Goal: Entertainment & Leisure: Consume media (video, audio)

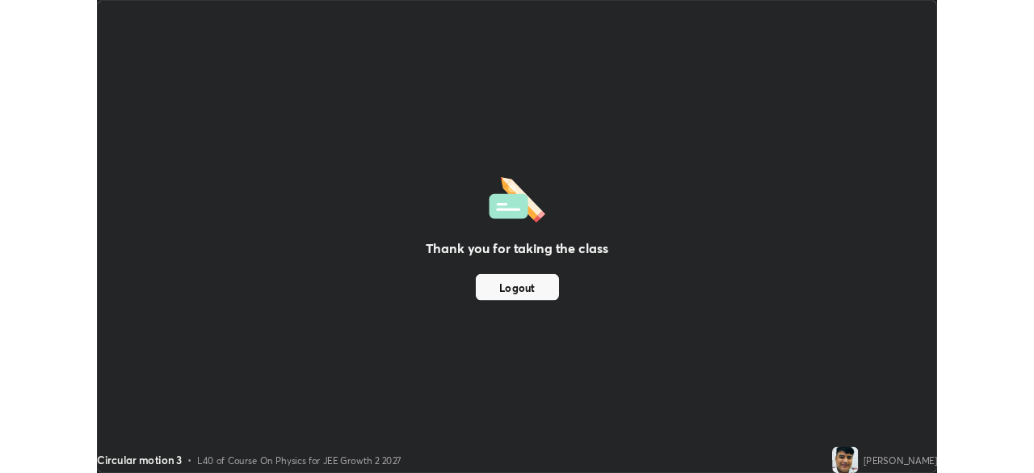
scroll to position [582, 1034]
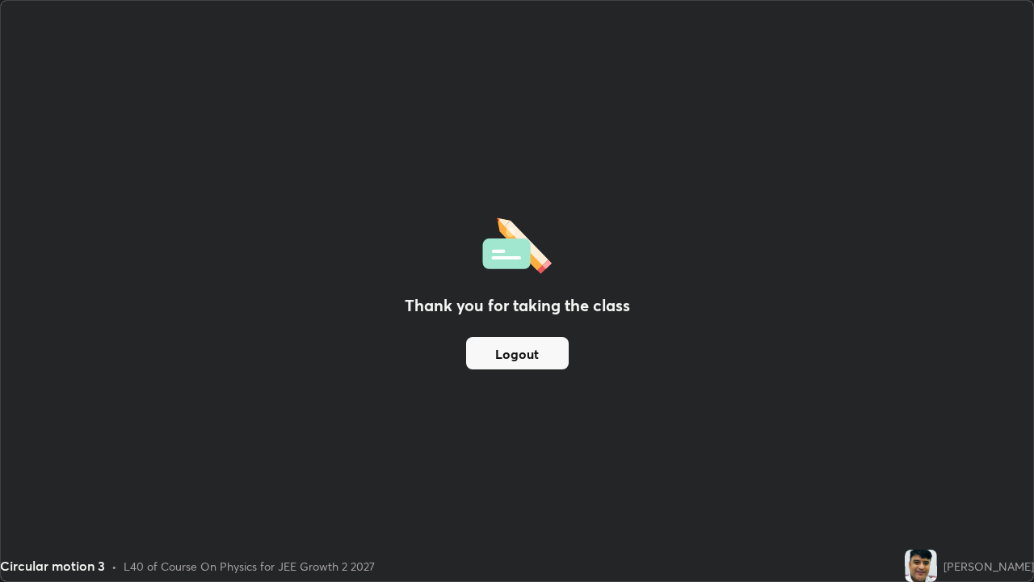
click at [499, 494] on div "Thank you for taking the class Logout" at bounding box center [517, 291] width 1032 height 580
click at [481, 421] on div "Thank you for taking the class Logout" at bounding box center [517, 291] width 1032 height 580
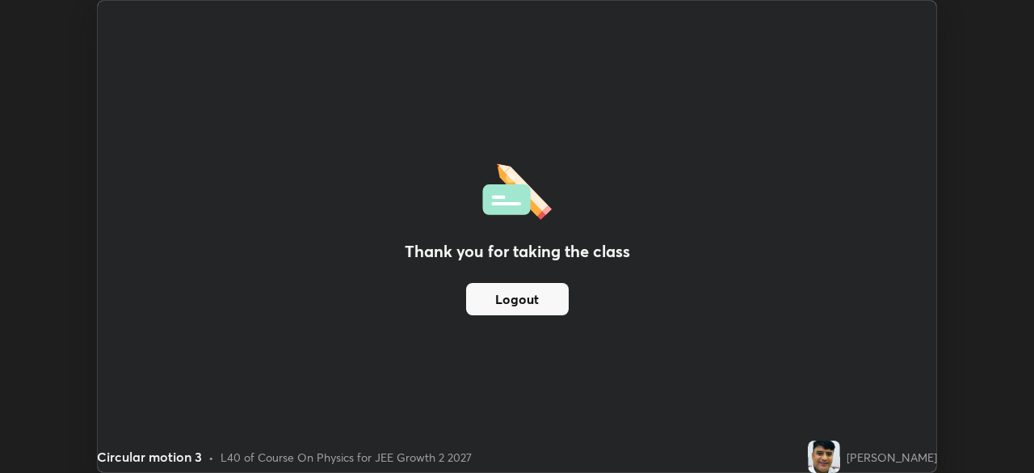
scroll to position [80300, 79738]
click at [840, 460] on img at bounding box center [824, 456] width 32 height 32
click at [887, 457] on div "[PERSON_NAME]" at bounding box center [891, 456] width 90 height 17
click at [849, 99] on div "Thank you for taking the class Logout" at bounding box center [517, 236] width 838 height 471
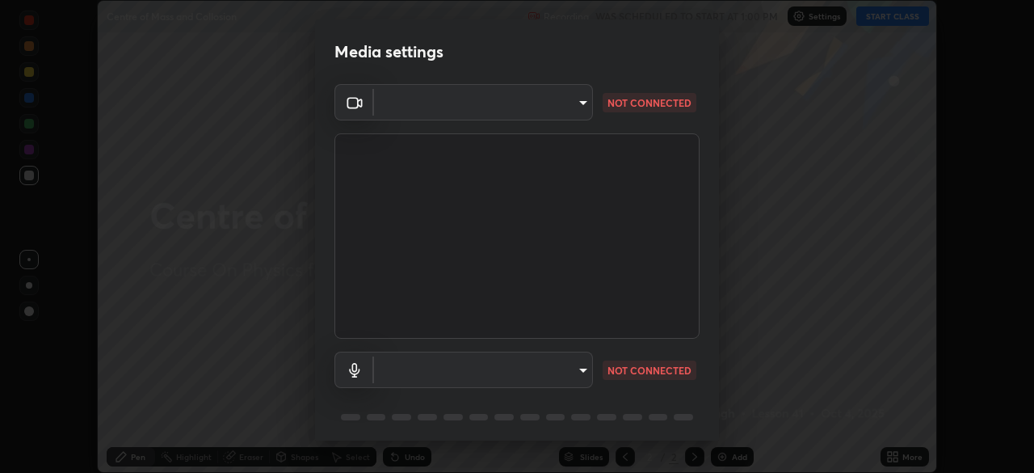
scroll to position [57, 0]
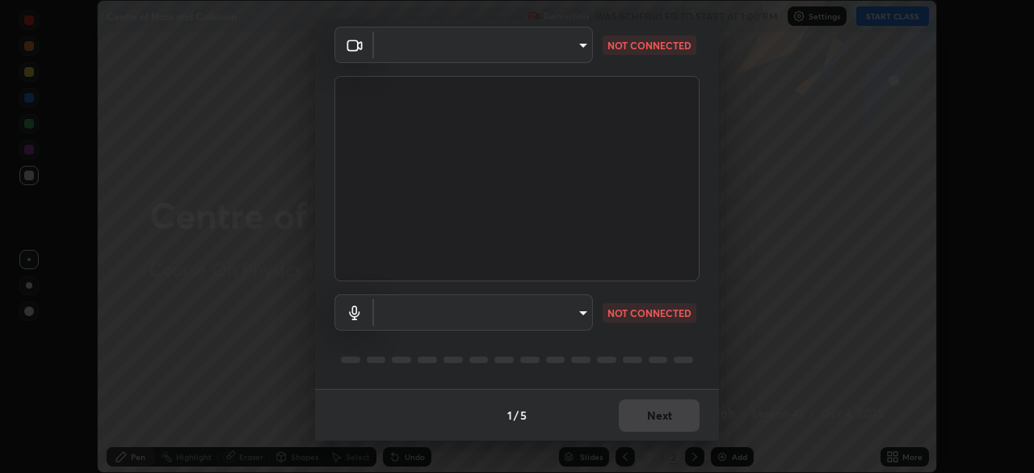
type input "b01729d45edbc9c0263969ae5aeda06708fa428b9a77102190d554404ede5bbd"
type input "eeb2a0ab8e5d5c9260c3ff79cf7b3de7be4d70f0fa7c0bfb5c67ab3d8ebe7708"
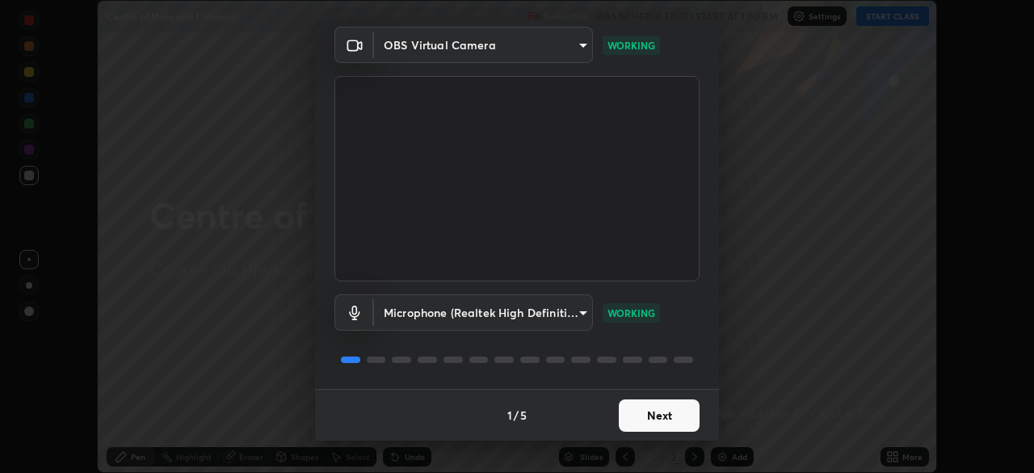
click at [667, 414] on button "Next" at bounding box center [659, 415] width 81 height 32
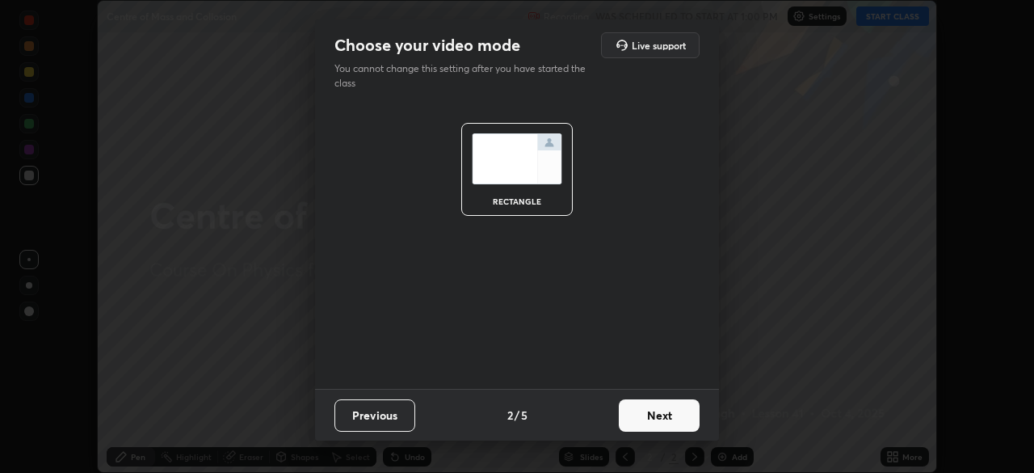
scroll to position [0, 0]
click at [669, 416] on button "Next" at bounding box center [659, 415] width 81 height 32
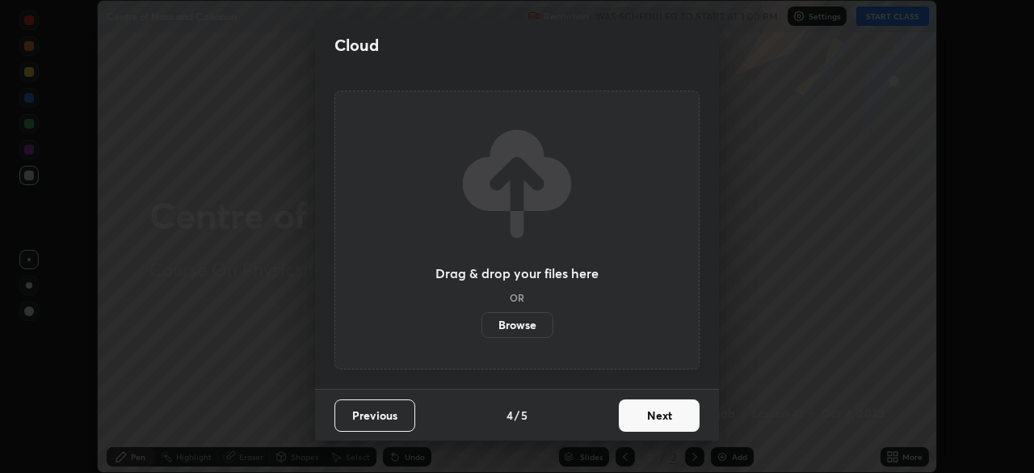
click at [675, 423] on button "Next" at bounding box center [659, 415] width 81 height 32
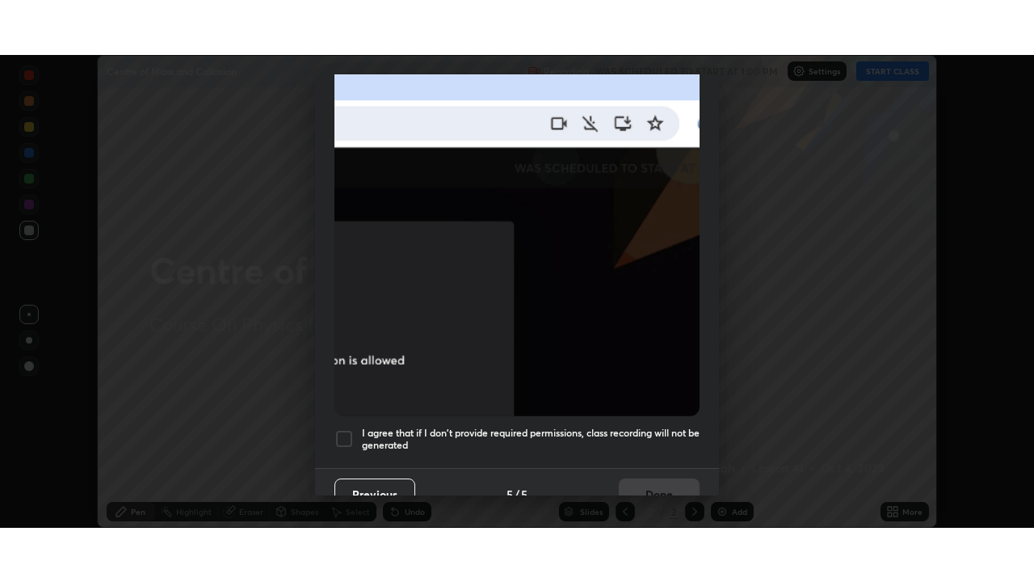
scroll to position [373, 0]
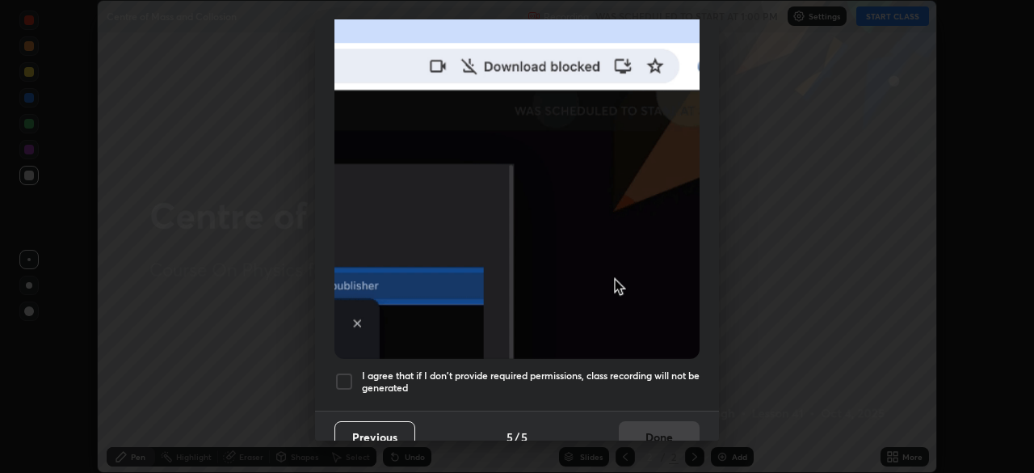
click at [664, 369] on h5 "I agree that if I don't provide required permissions, class recording will not …" at bounding box center [531, 381] width 338 height 25
click at [666, 425] on button "Done" at bounding box center [659, 437] width 81 height 32
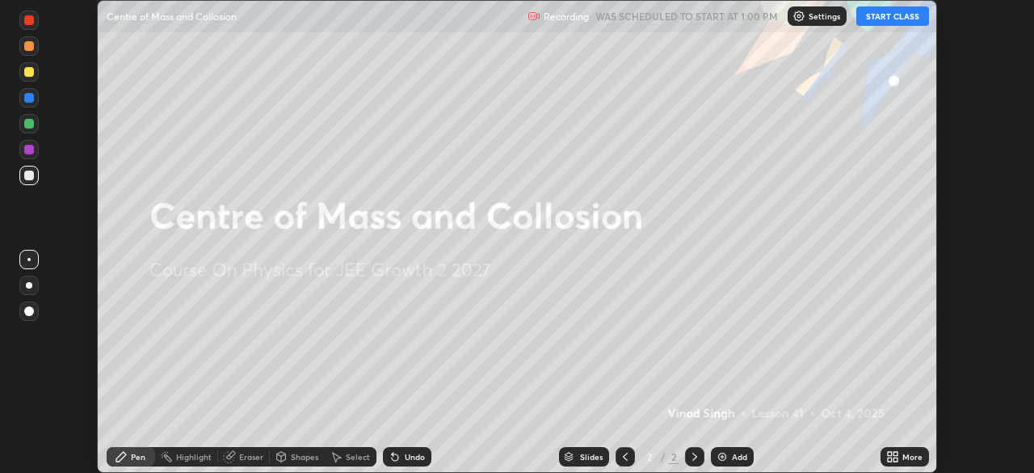
click at [901, 17] on button "START CLASS" at bounding box center [892, 15] width 73 height 19
click at [891, 452] on icon at bounding box center [890, 454] width 4 height 4
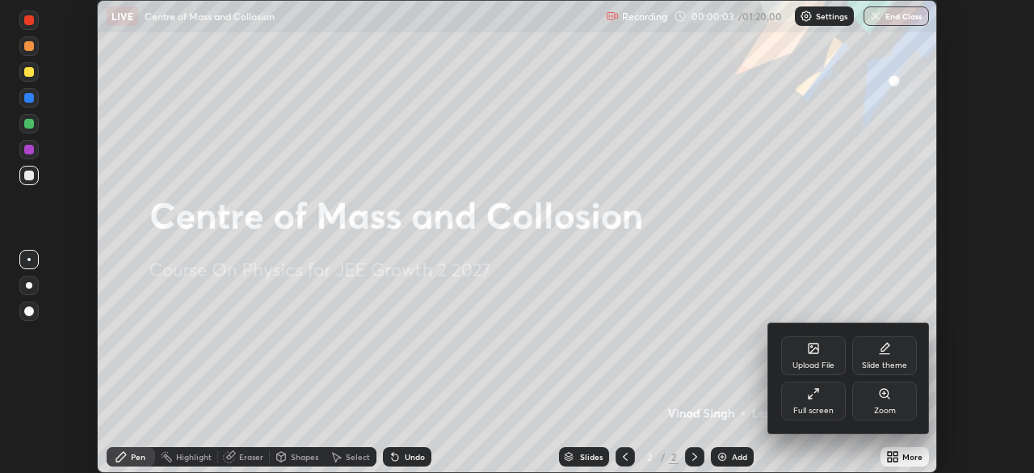
click at [818, 403] on div "Full screen" at bounding box center [813, 400] width 65 height 39
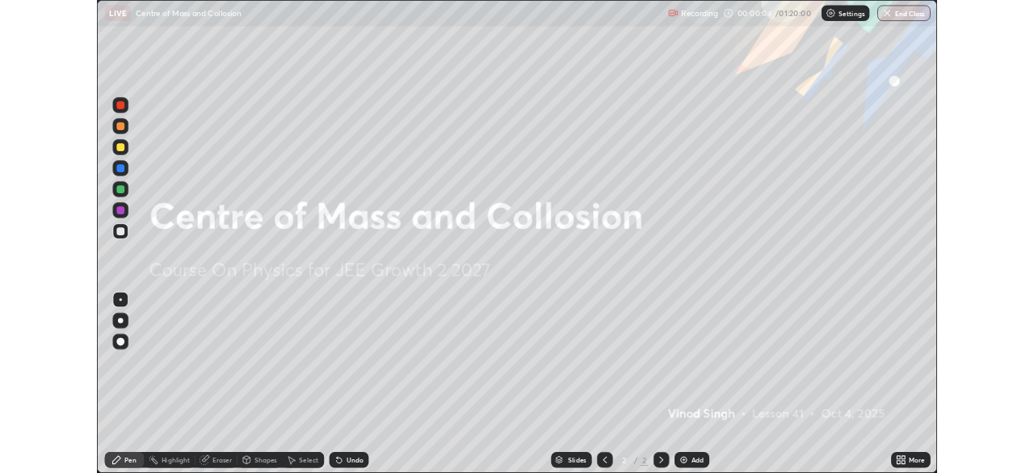
scroll to position [582, 1034]
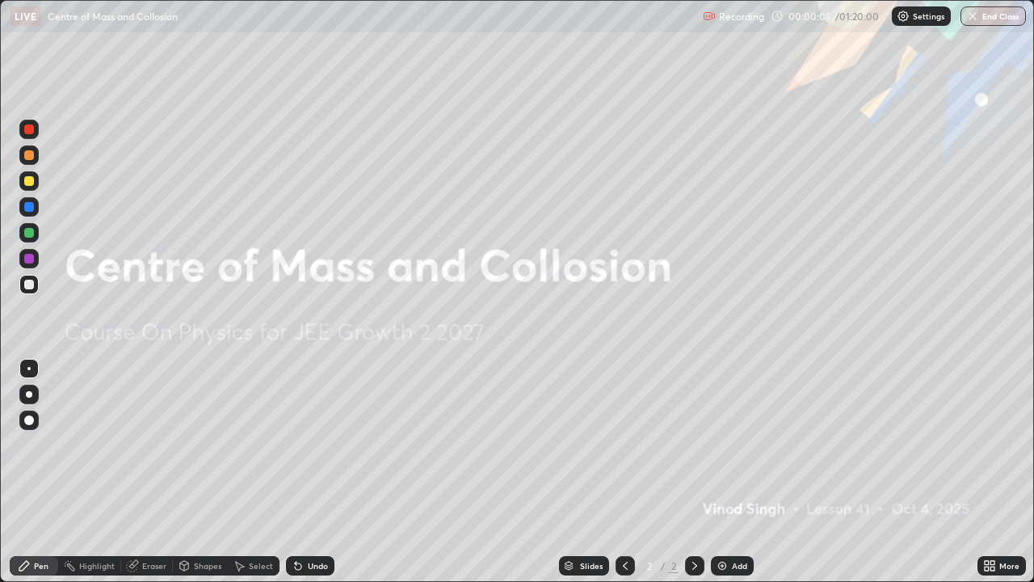
click at [718, 472] on img at bounding box center [722, 565] width 13 height 13
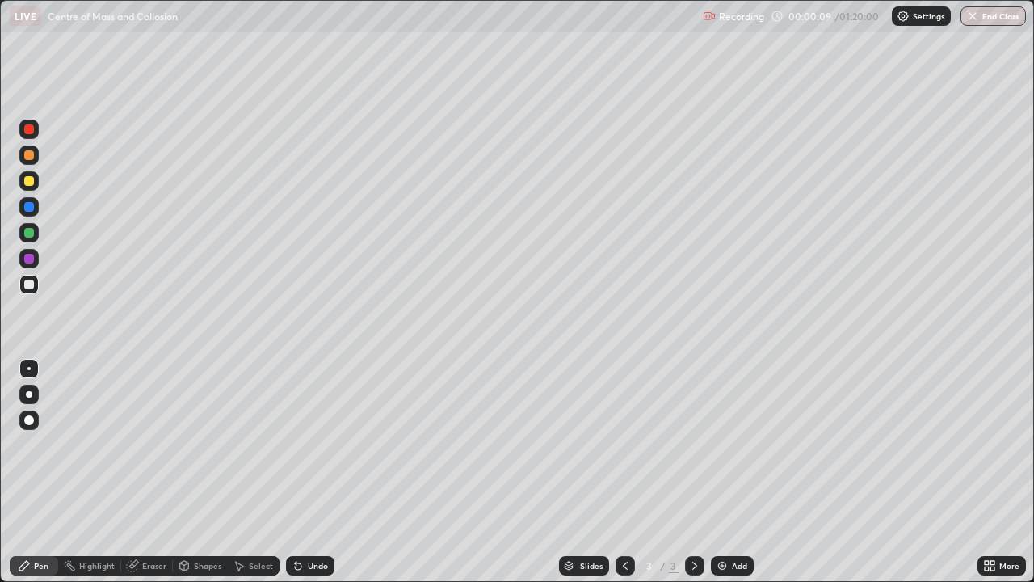
click at [621, 472] on icon at bounding box center [625, 565] width 13 height 13
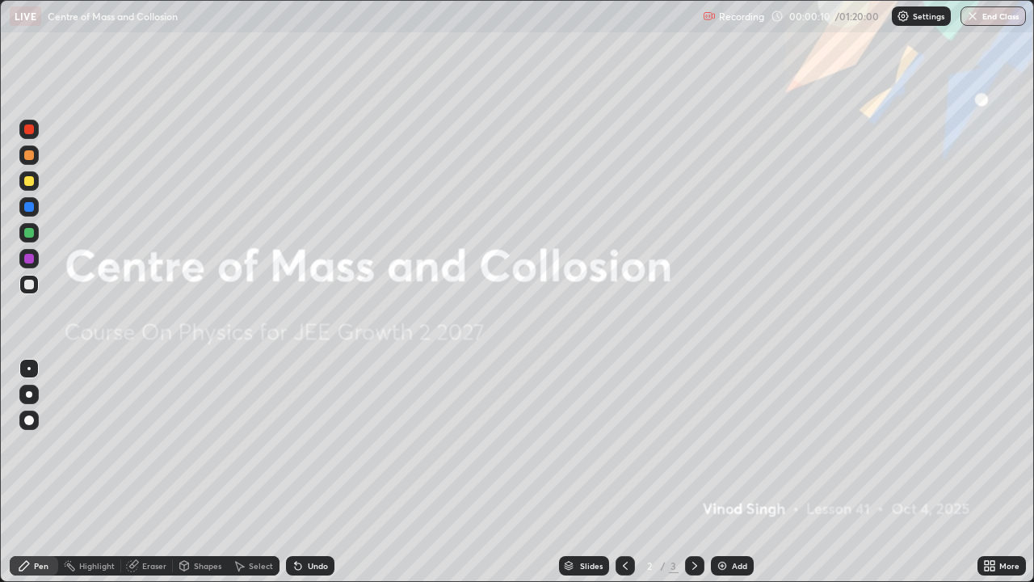
click at [693, 472] on icon at bounding box center [694, 565] width 13 height 13
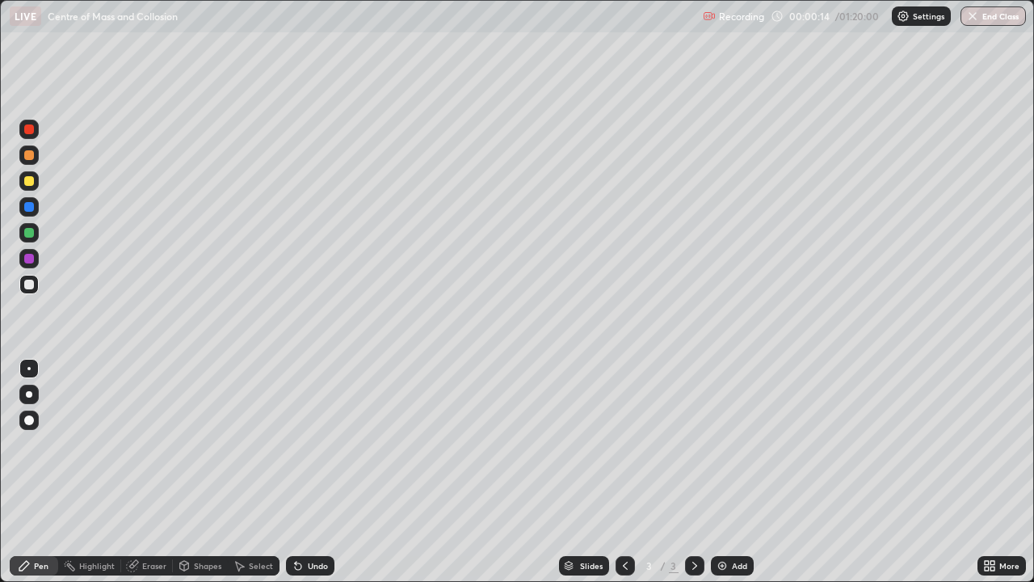
click at [30, 232] on div at bounding box center [29, 233] width 10 height 10
click at [25, 205] on div at bounding box center [29, 207] width 10 height 10
click at [205, 472] on div "Shapes" at bounding box center [207, 565] width 27 height 8
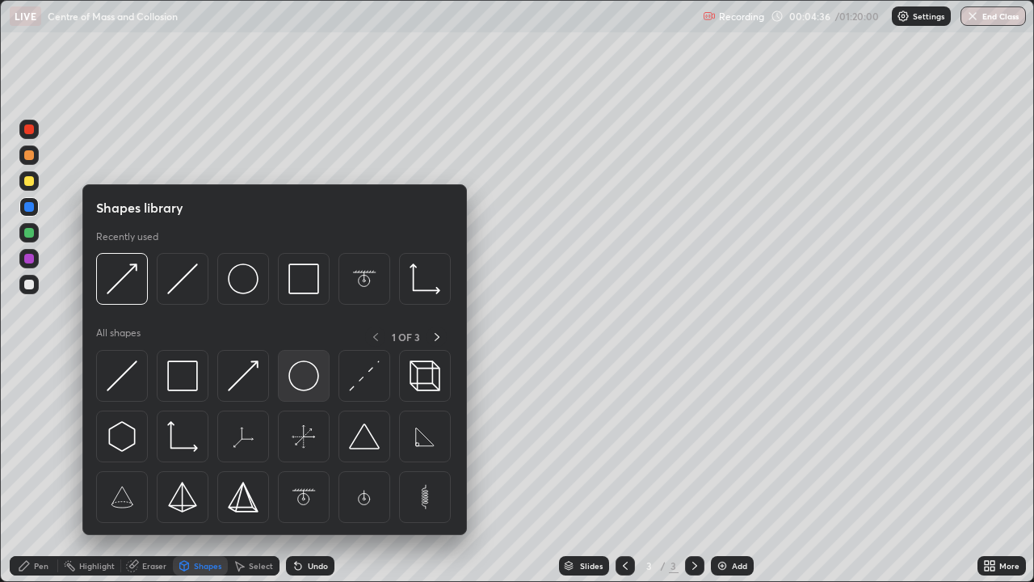
click at [298, 378] on img at bounding box center [303, 375] width 31 height 31
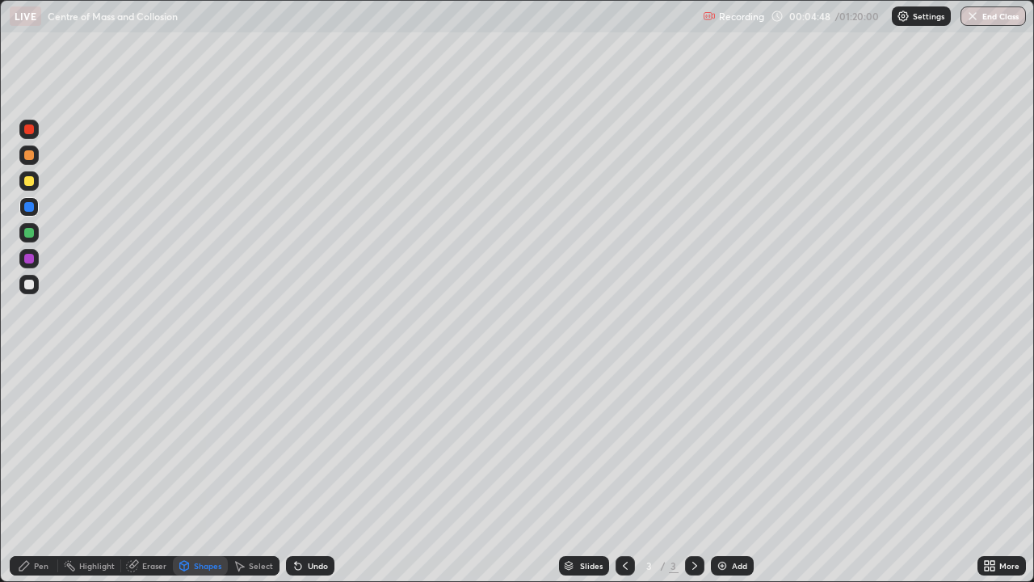
click at [27, 233] on div at bounding box center [29, 233] width 10 height 10
click at [212, 472] on div "Shapes" at bounding box center [207, 565] width 27 height 8
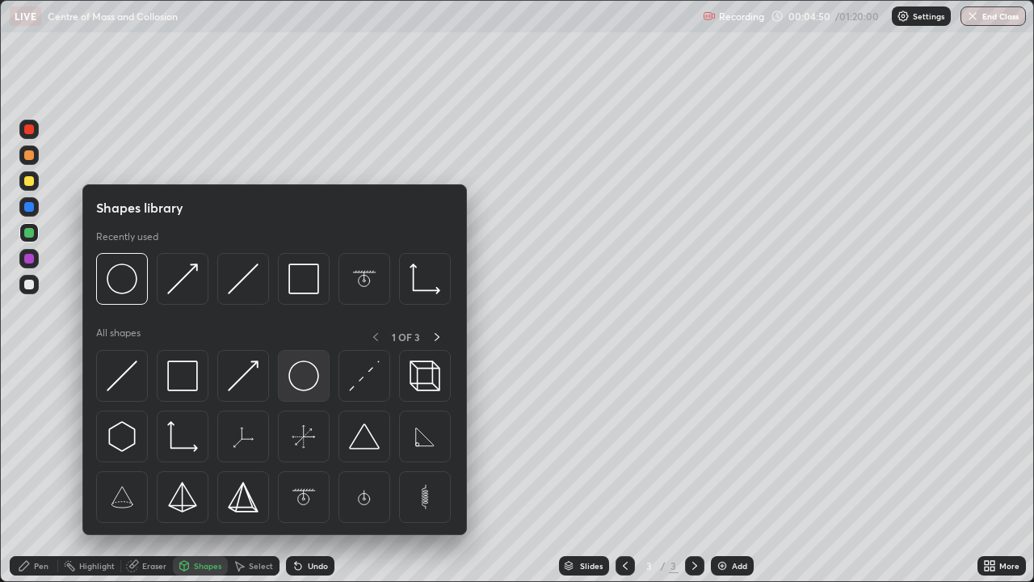
click at [299, 377] on img at bounding box center [303, 375] width 31 height 31
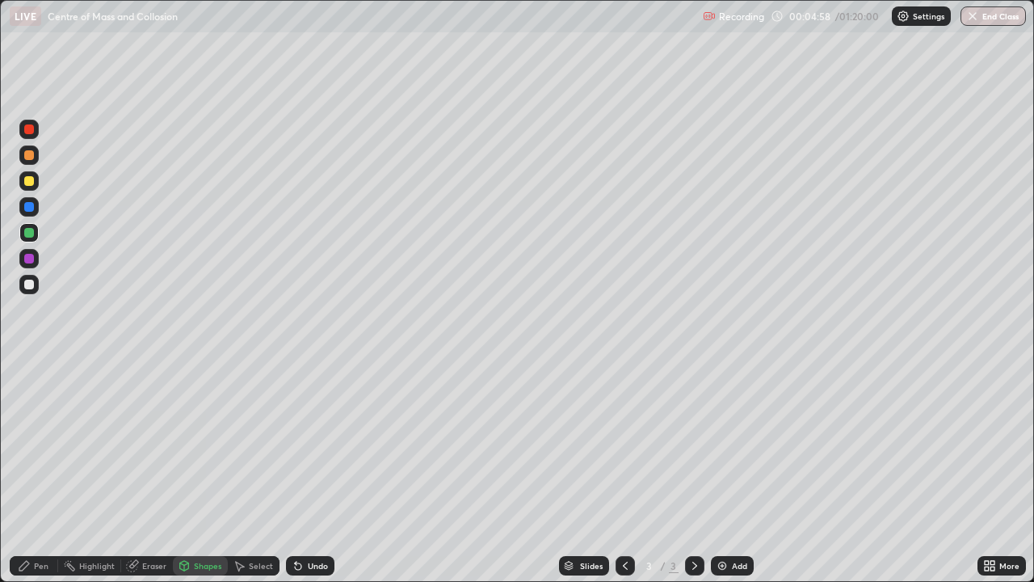
click at [154, 472] on div "Eraser" at bounding box center [154, 565] width 24 height 8
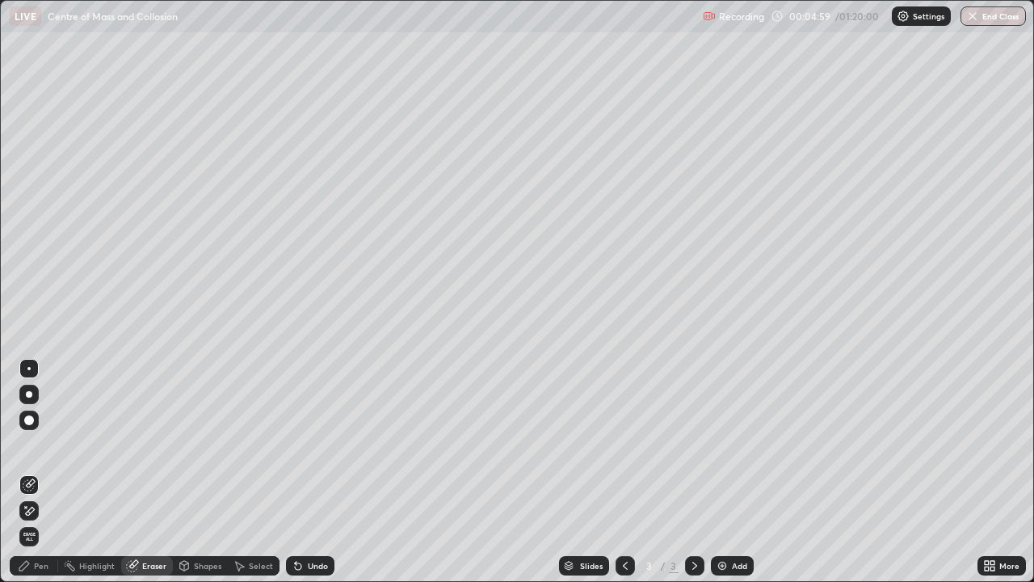
click at [46, 472] on div "Pen" at bounding box center [41, 565] width 15 height 8
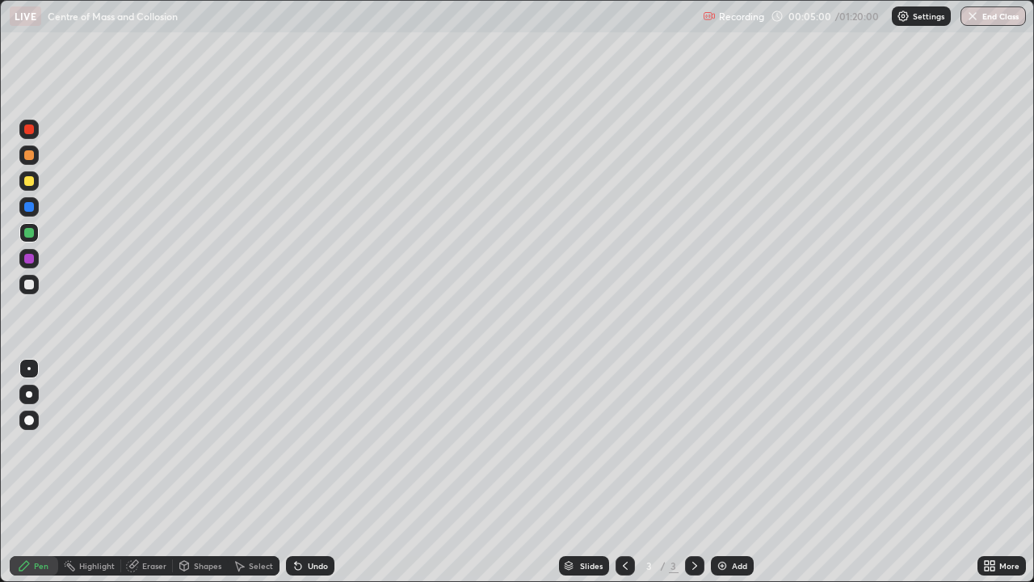
click at [27, 205] on div at bounding box center [29, 207] width 10 height 10
click at [32, 207] on div at bounding box center [29, 207] width 10 height 10
click at [208, 472] on div "Shapes" at bounding box center [207, 565] width 27 height 8
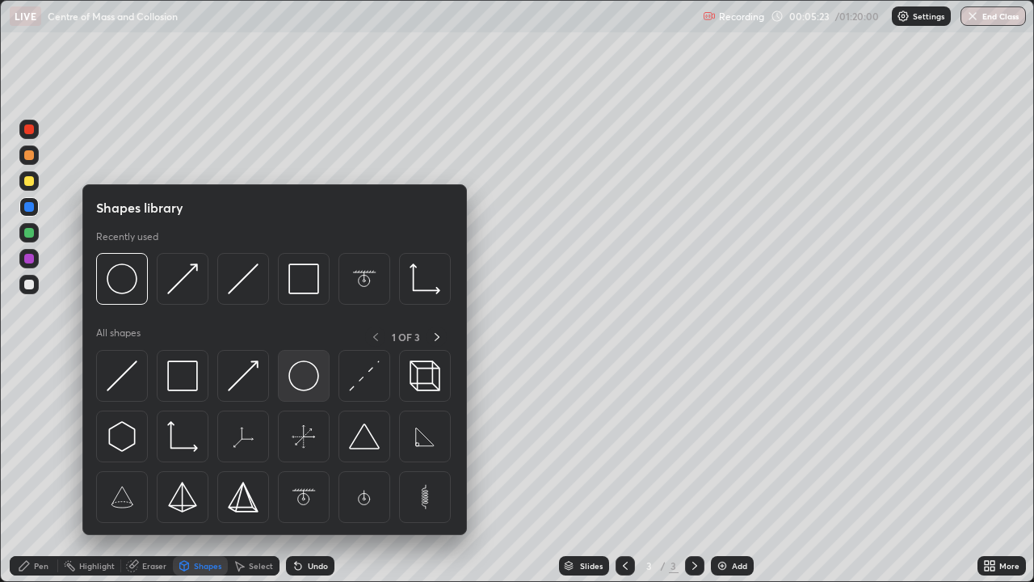
click at [302, 380] on img at bounding box center [303, 375] width 31 height 31
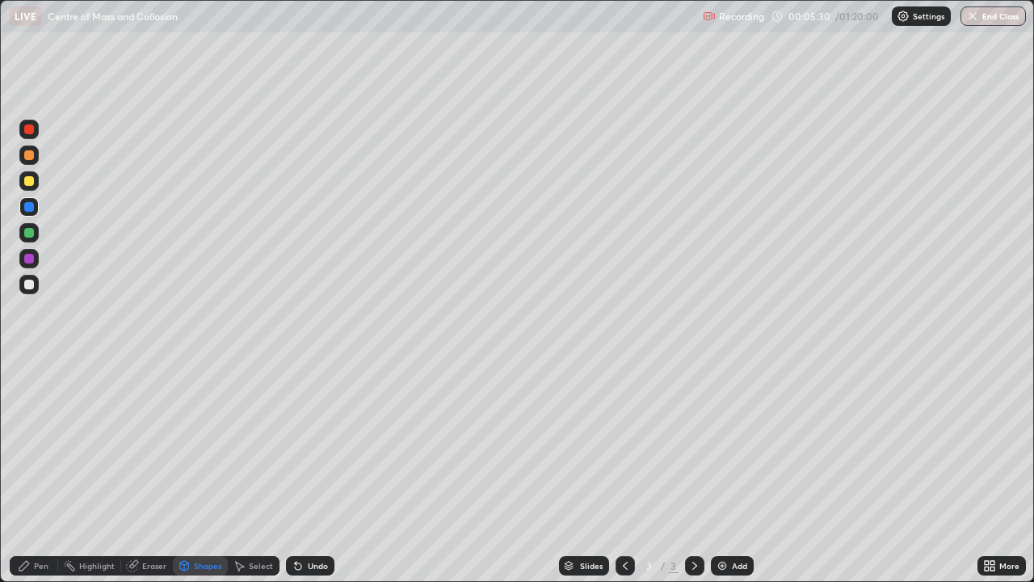
click at [28, 234] on div at bounding box center [29, 233] width 10 height 10
click at [44, 472] on div "Pen" at bounding box center [41, 565] width 15 height 8
click at [28, 287] on div at bounding box center [29, 284] width 10 height 10
click at [28, 206] on div at bounding box center [29, 207] width 10 height 10
click at [28, 234] on div at bounding box center [29, 233] width 10 height 10
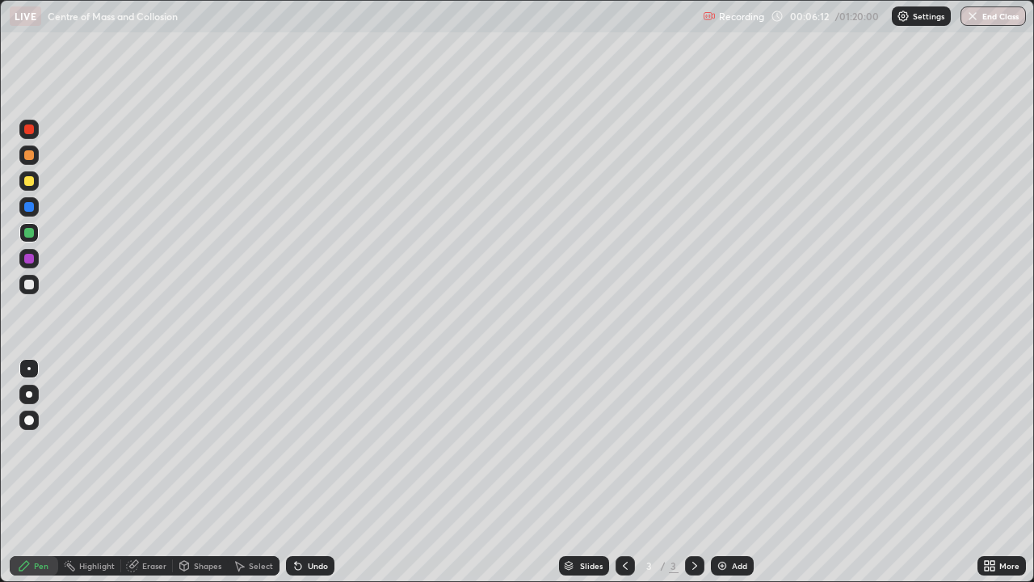
click at [33, 162] on div at bounding box center [28, 154] width 19 height 19
click at [209, 472] on div "Shapes" at bounding box center [207, 565] width 27 height 8
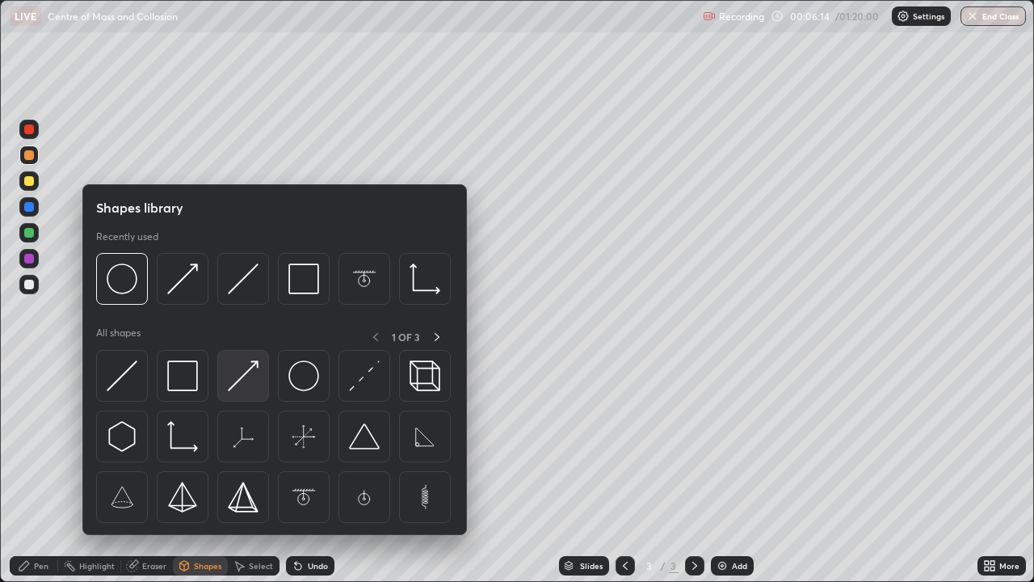
click at [238, 377] on img at bounding box center [243, 375] width 31 height 31
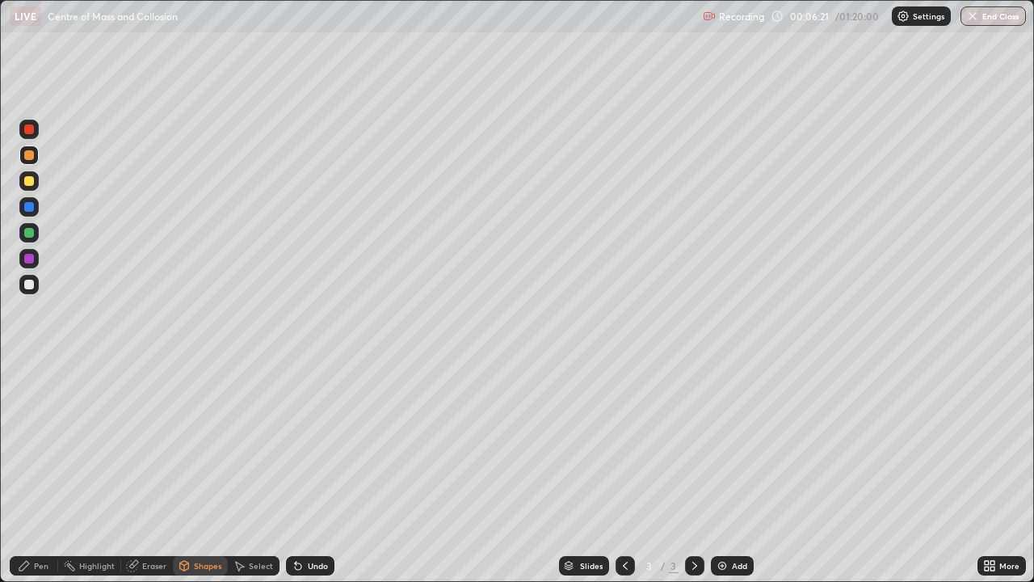
click at [44, 472] on div "Pen" at bounding box center [41, 565] width 15 height 8
click at [28, 183] on div at bounding box center [29, 181] width 10 height 10
click at [27, 156] on div at bounding box center [29, 155] width 10 height 10
click at [27, 284] on div at bounding box center [29, 284] width 10 height 10
click at [155, 472] on div "Eraser" at bounding box center [154, 565] width 24 height 8
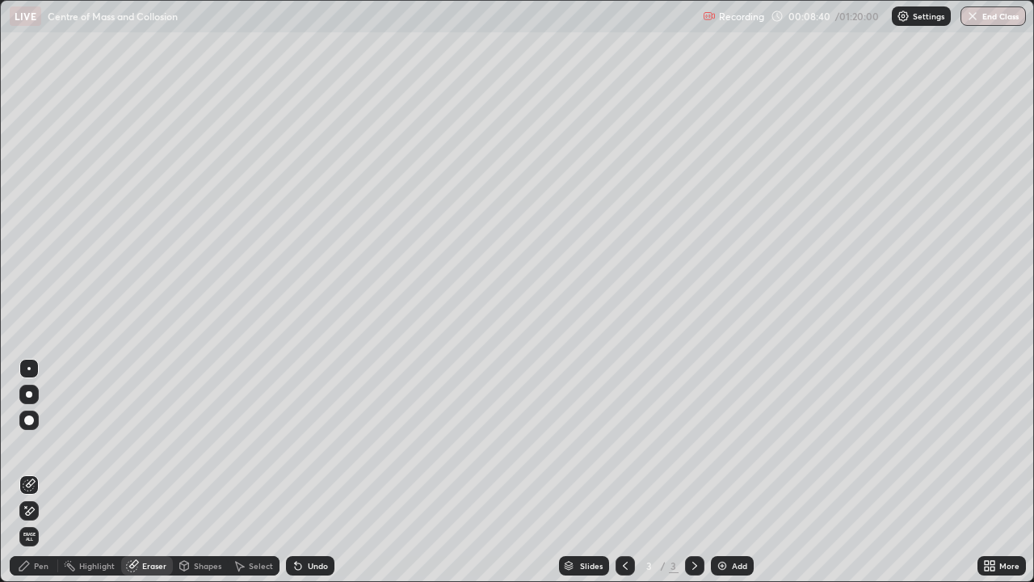
click at [44, 472] on div "Pen" at bounding box center [41, 565] width 15 height 8
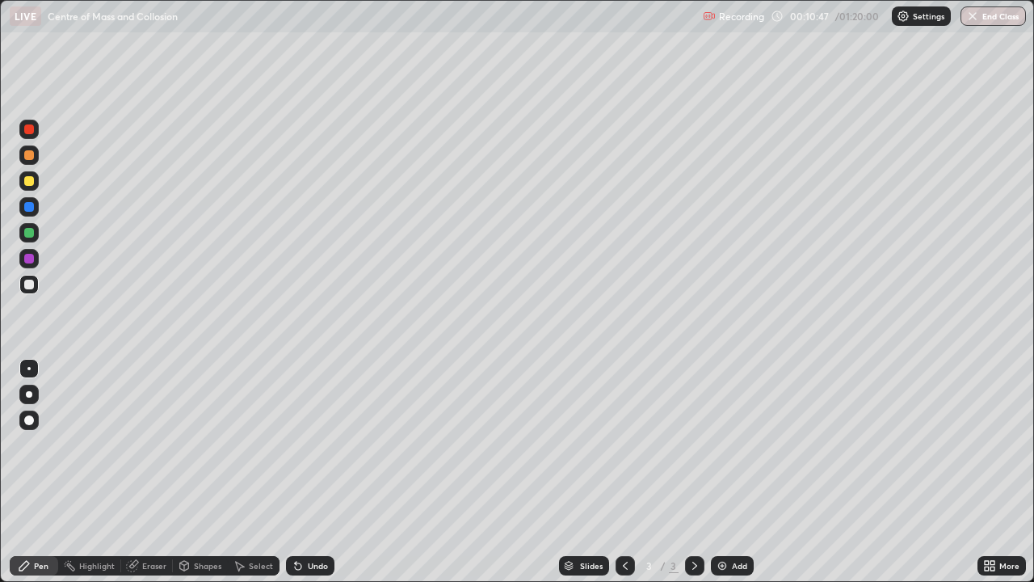
click at [28, 203] on div at bounding box center [29, 207] width 10 height 10
click at [207, 472] on div "Shapes" at bounding box center [207, 565] width 27 height 8
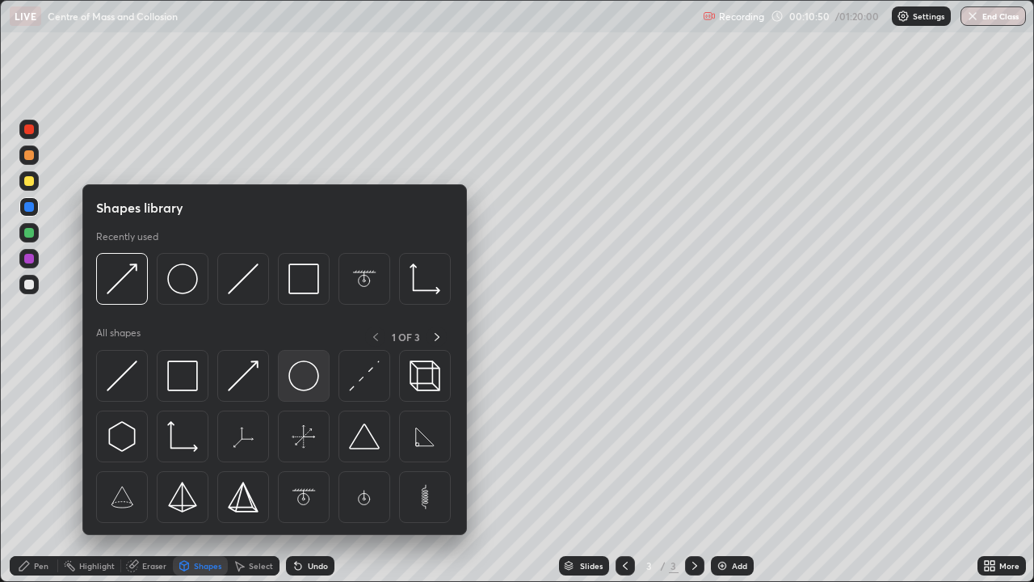
click at [303, 379] on img at bounding box center [303, 375] width 31 height 31
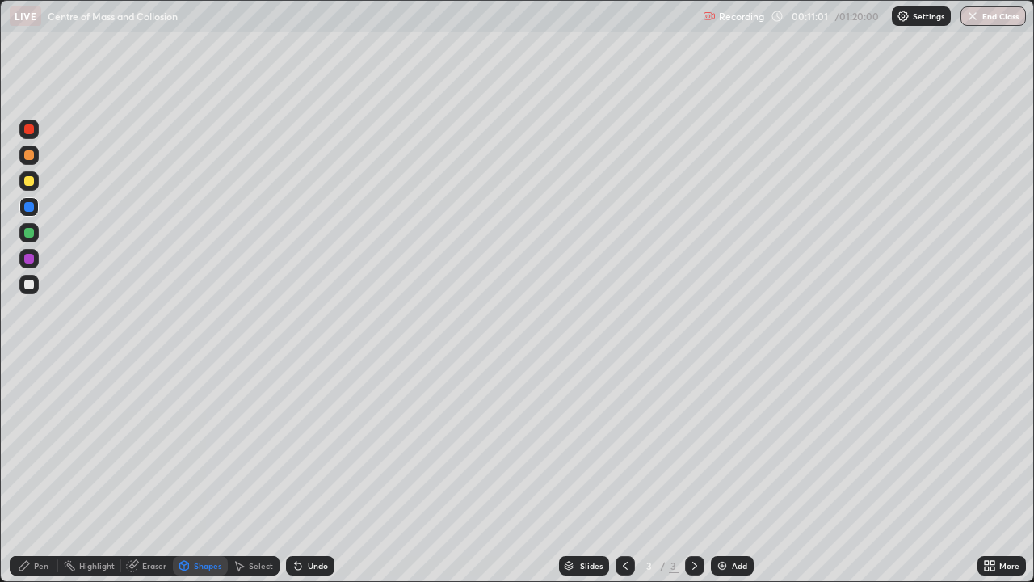
click at [31, 236] on div at bounding box center [29, 233] width 10 height 10
click at [26, 281] on div at bounding box center [29, 284] width 10 height 10
click at [200, 472] on div "Shapes" at bounding box center [207, 565] width 27 height 8
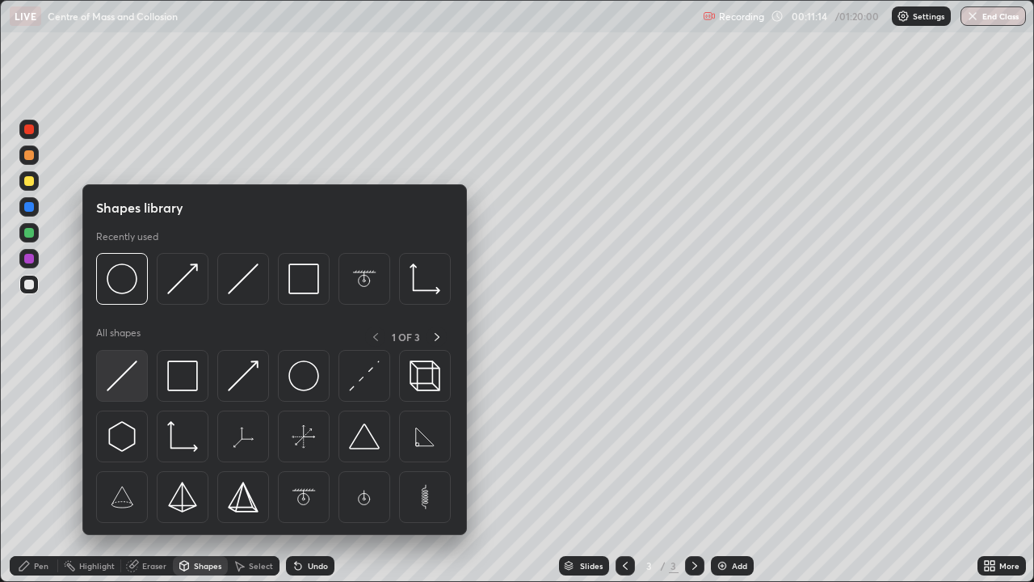
click at [120, 377] on img at bounding box center [122, 375] width 31 height 31
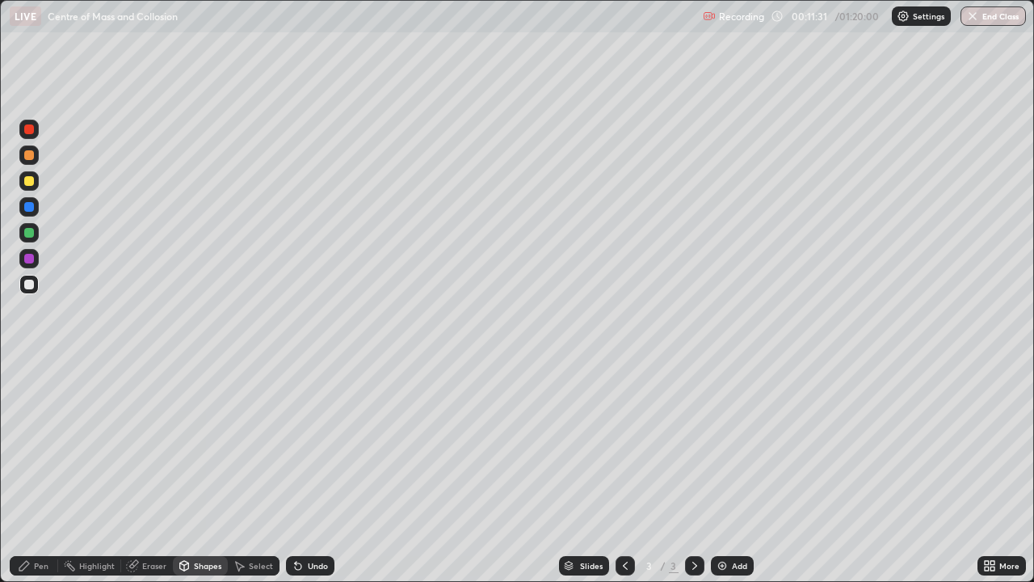
click at [38, 472] on div "Pen" at bounding box center [34, 565] width 48 height 19
click at [25, 204] on div at bounding box center [29, 207] width 10 height 10
click at [27, 229] on div at bounding box center [29, 233] width 10 height 10
click at [28, 260] on div at bounding box center [29, 259] width 10 height 10
click at [27, 128] on div at bounding box center [29, 129] width 10 height 10
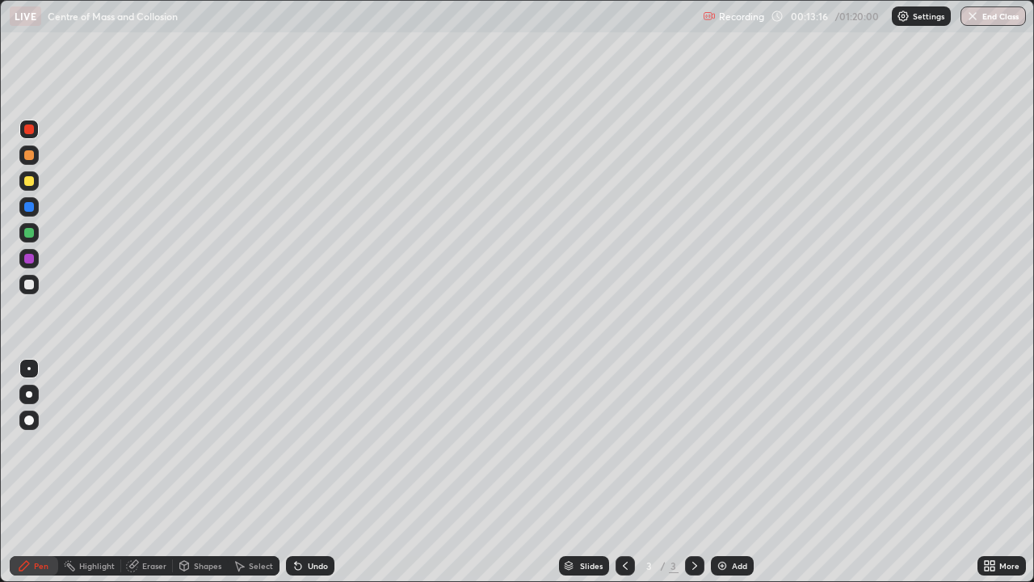
click at [30, 161] on div at bounding box center [28, 154] width 19 height 19
click at [33, 179] on div at bounding box center [29, 181] width 10 height 10
click at [153, 472] on div "Eraser" at bounding box center [154, 565] width 24 height 8
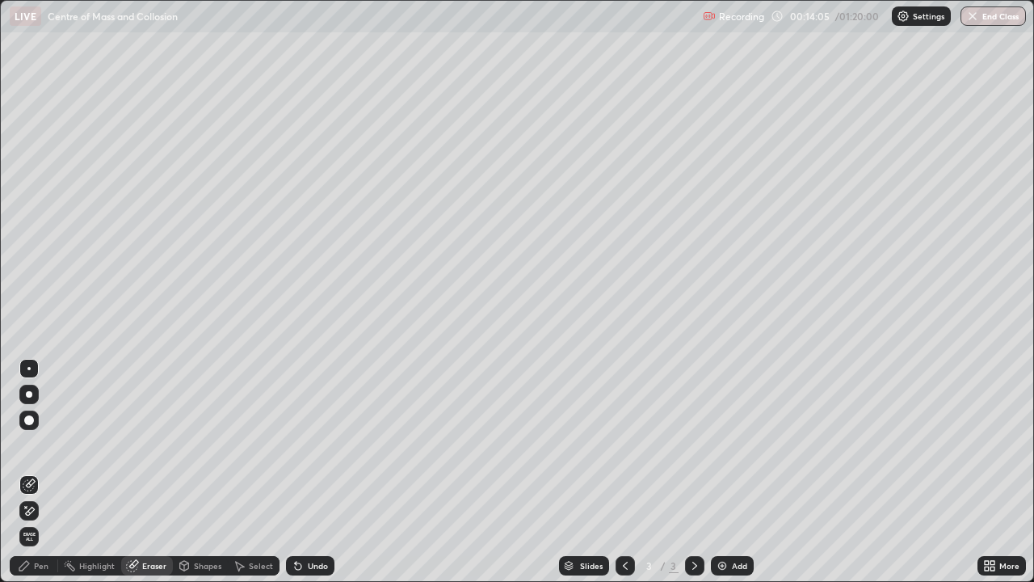
click at [38, 472] on div "Pen" at bounding box center [41, 565] width 15 height 8
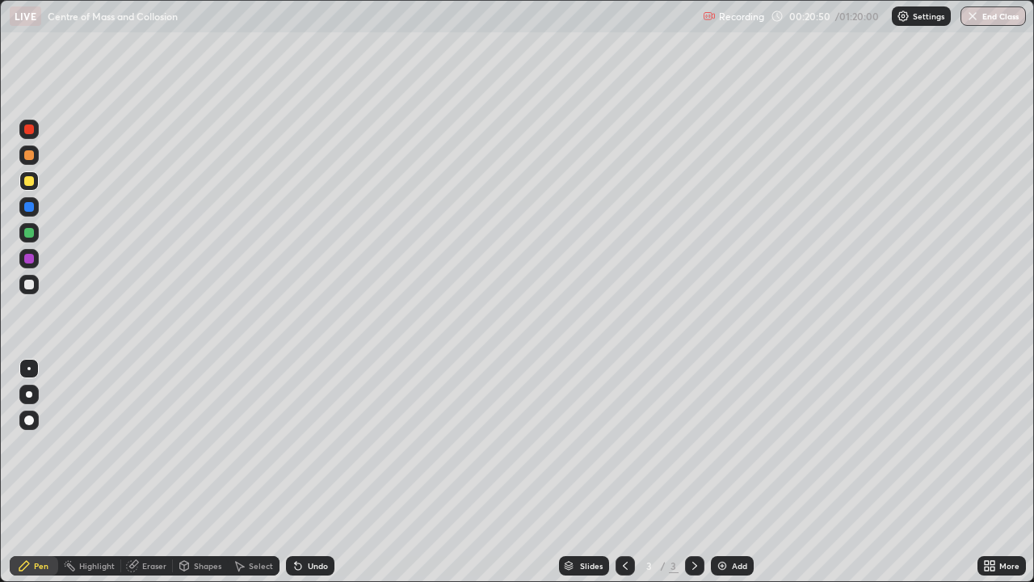
click at [692, 472] on div at bounding box center [694, 565] width 19 height 19
click at [692, 472] on icon at bounding box center [694, 565] width 13 height 13
click at [721, 472] on img at bounding box center [722, 565] width 13 height 13
click at [27, 154] on div at bounding box center [29, 155] width 10 height 10
click at [28, 183] on div at bounding box center [29, 181] width 10 height 10
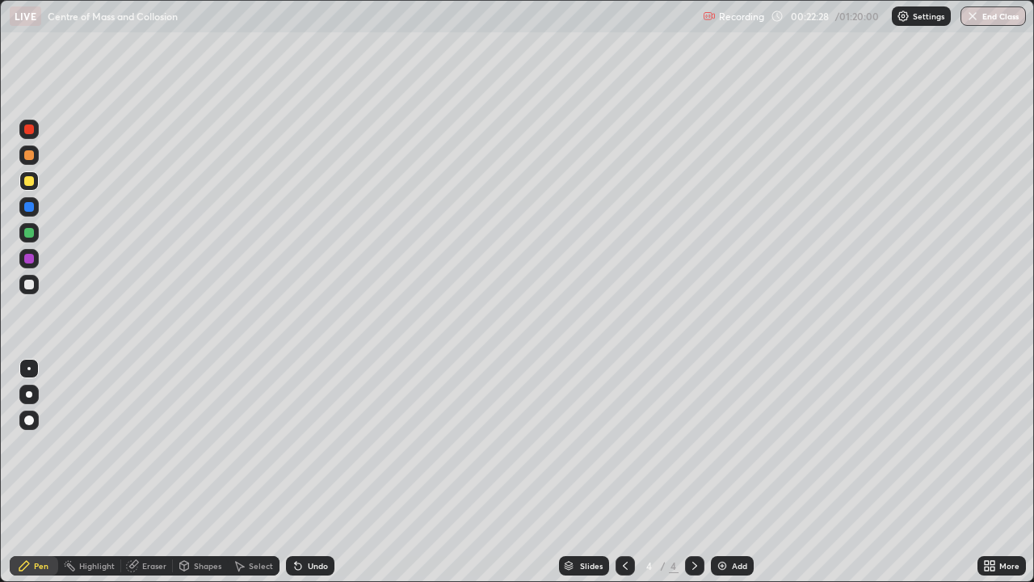
click at [26, 155] on div at bounding box center [29, 155] width 10 height 10
click at [30, 284] on div at bounding box center [29, 284] width 10 height 10
click at [716, 472] on img at bounding box center [722, 565] width 13 height 13
click at [621, 472] on icon at bounding box center [625, 565] width 13 height 13
click at [692, 472] on icon at bounding box center [694, 565] width 13 height 13
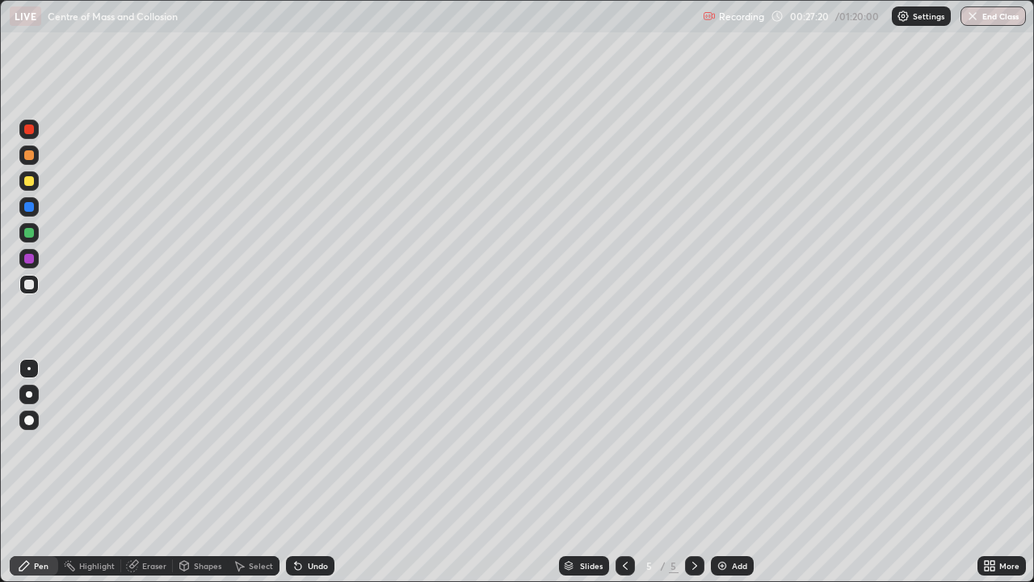
click at [27, 156] on div at bounding box center [29, 155] width 10 height 10
click at [624, 472] on icon at bounding box center [625, 565] width 13 height 13
click at [692, 472] on icon at bounding box center [694, 565] width 5 height 8
click at [625, 472] on icon at bounding box center [625, 565] width 13 height 13
click at [693, 472] on icon at bounding box center [694, 565] width 5 height 8
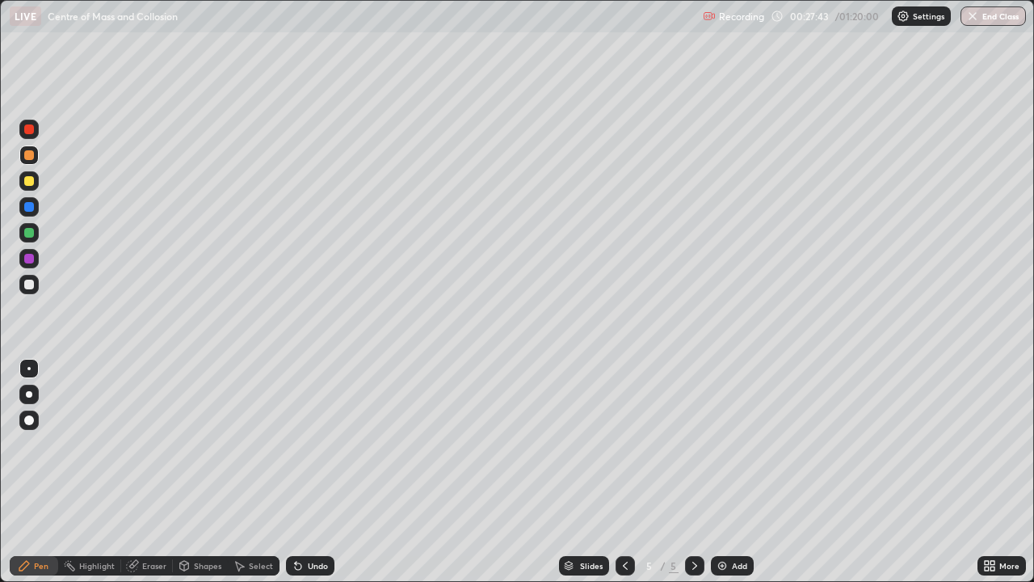
click at [152, 472] on div "Eraser" at bounding box center [154, 565] width 24 height 8
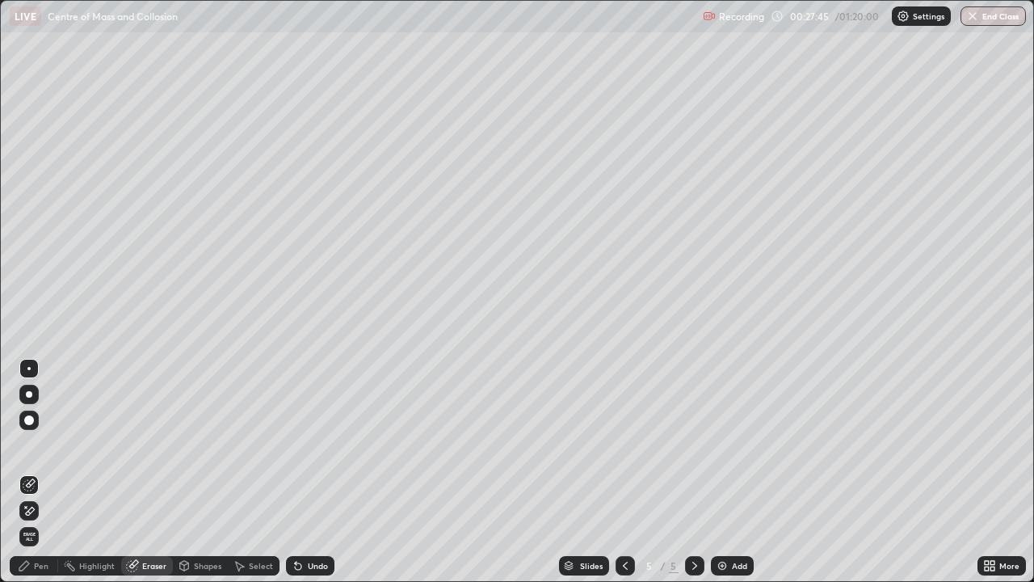
click at [44, 472] on div "Pen" at bounding box center [34, 565] width 48 height 19
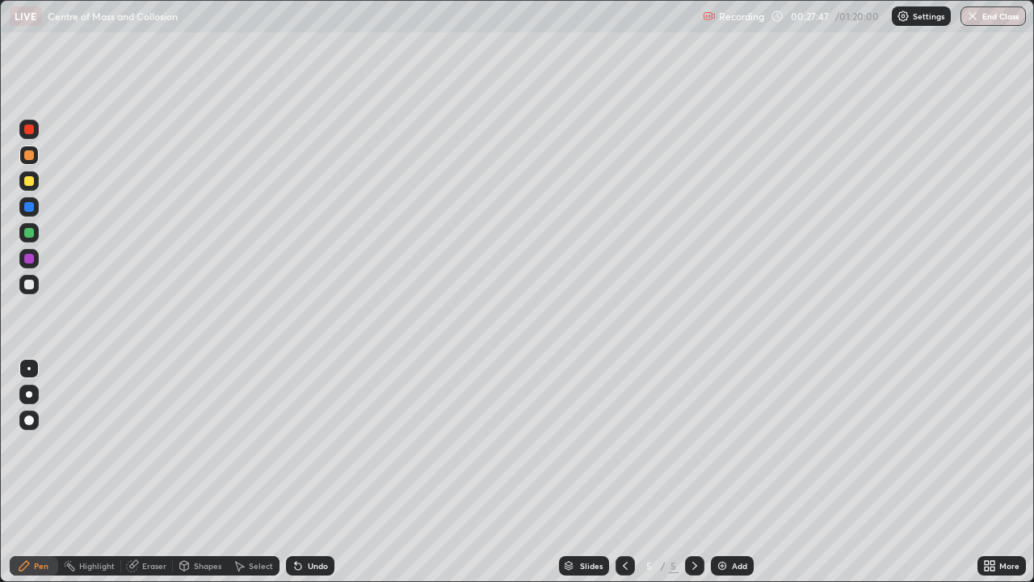
click at [28, 233] on div at bounding box center [29, 233] width 10 height 10
click at [27, 183] on div at bounding box center [29, 181] width 10 height 10
click at [261, 472] on div "Select" at bounding box center [261, 565] width 24 height 8
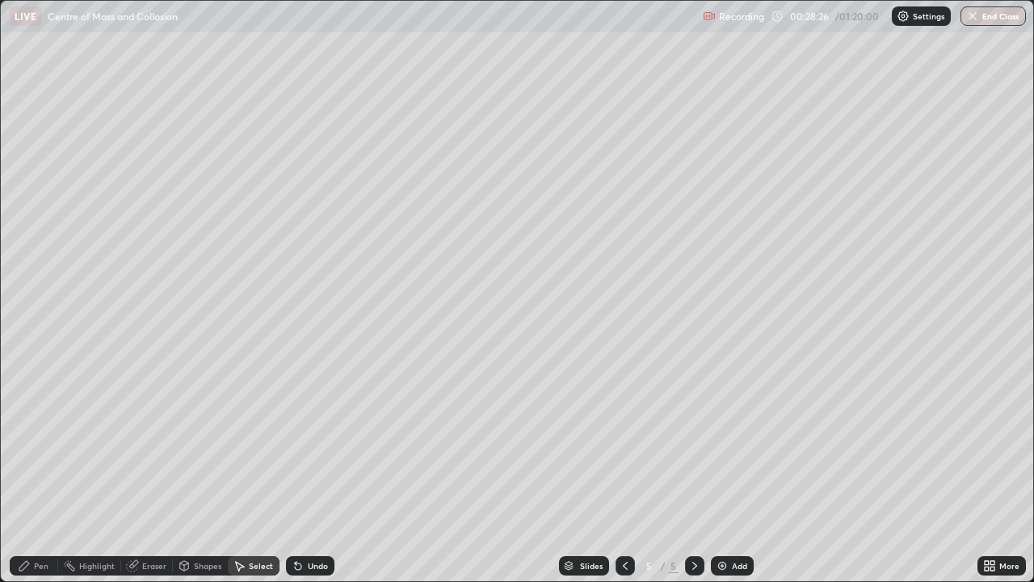
click at [154, 472] on div "Eraser" at bounding box center [154, 565] width 24 height 8
click at [43, 472] on div "Pen" at bounding box center [41, 565] width 15 height 8
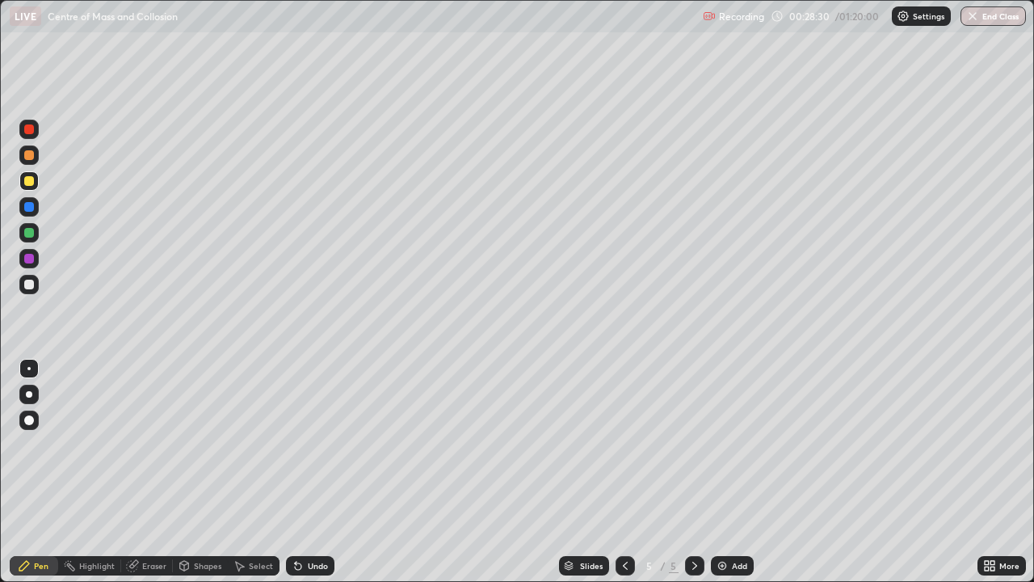
click at [30, 178] on div at bounding box center [29, 181] width 10 height 10
click at [31, 156] on div at bounding box center [29, 155] width 10 height 10
click at [26, 182] on div at bounding box center [29, 181] width 10 height 10
click at [720, 472] on img at bounding box center [722, 565] width 13 height 13
click at [26, 157] on div at bounding box center [29, 155] width 10 height 10
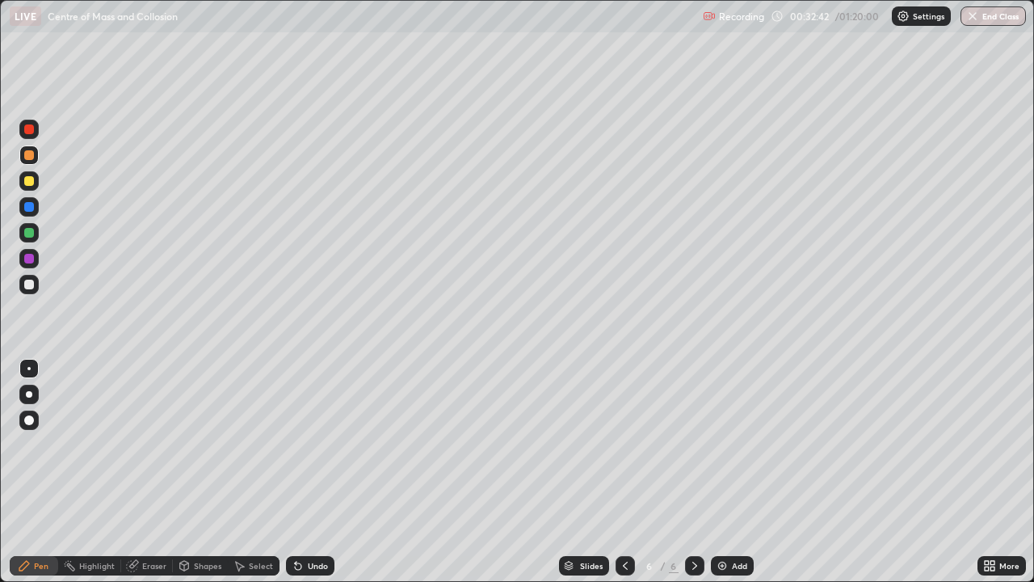
click at [27, 280] on div at bounding box center [29, 284] width 10 height 10
click at [154, 472] on div "Eraser" at bounding box center [154, 565] width 24 height 8
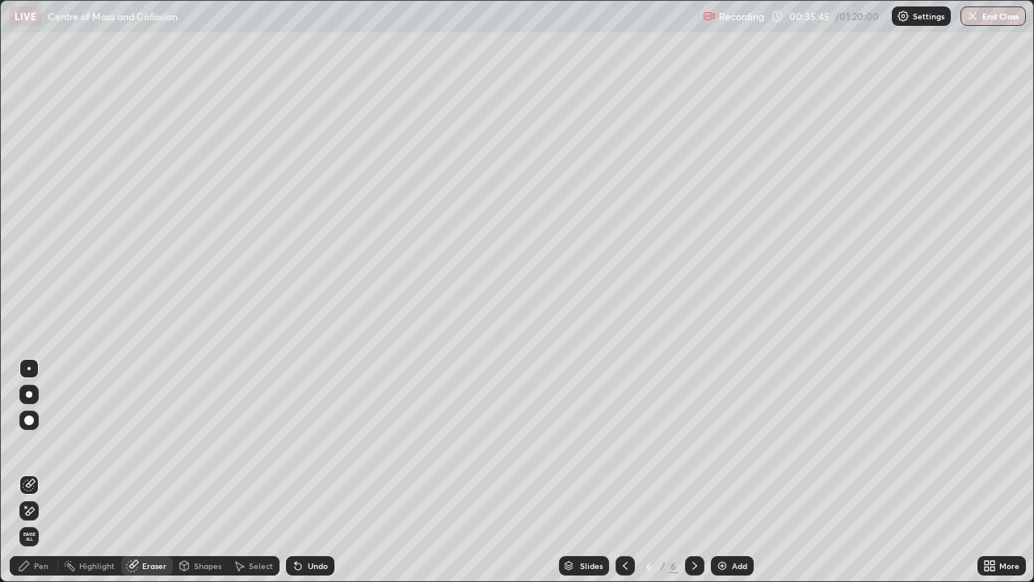
click at [54, 472] on div "Pen" at bounding box center [34, 565] width 48 height 19
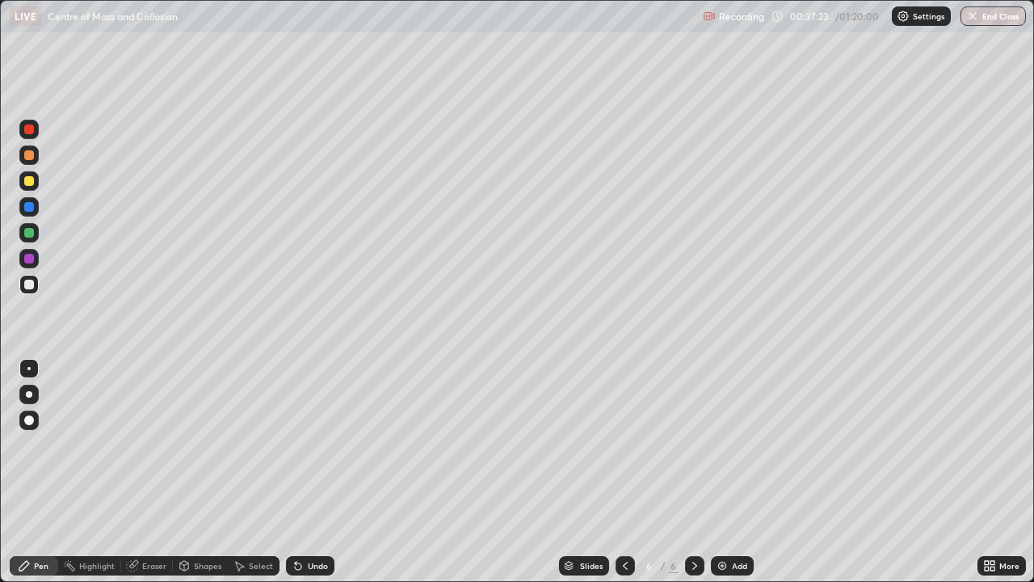
click at [719, 472] on img at bounding box center [722, 565] width 13 height 13
click at [27, 156] on div at bounding box center [29, 155] width 10 height 10
click at [212, 472] on div "Shapes" at bounding box center [207, 565] width 27 height 8
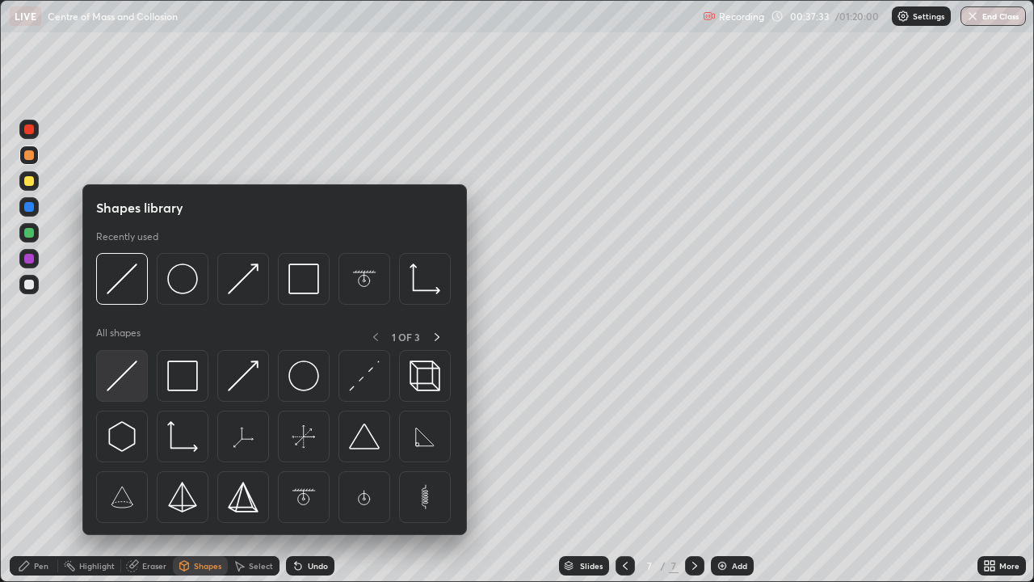
click at [126, 372] on img at bounding box center [122, 375] width 31 height 31
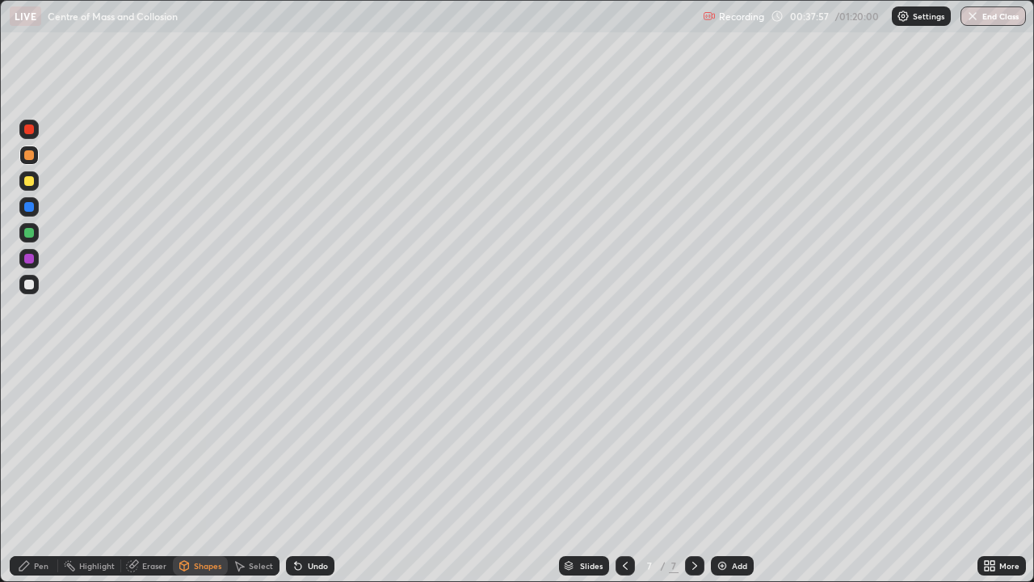
click at [25, 181] on div at bounding box center [29, 181] width 10 height 10
click at [42, 472] on div "Pen" at bounding box center [41, 565] width 15 height 8
click at [30, 280] on div at bounding box center [29, 284] width 10 height 10
click at [156, 472] on div "Eraser" at bounding box center [154, 565] width 24 height 8
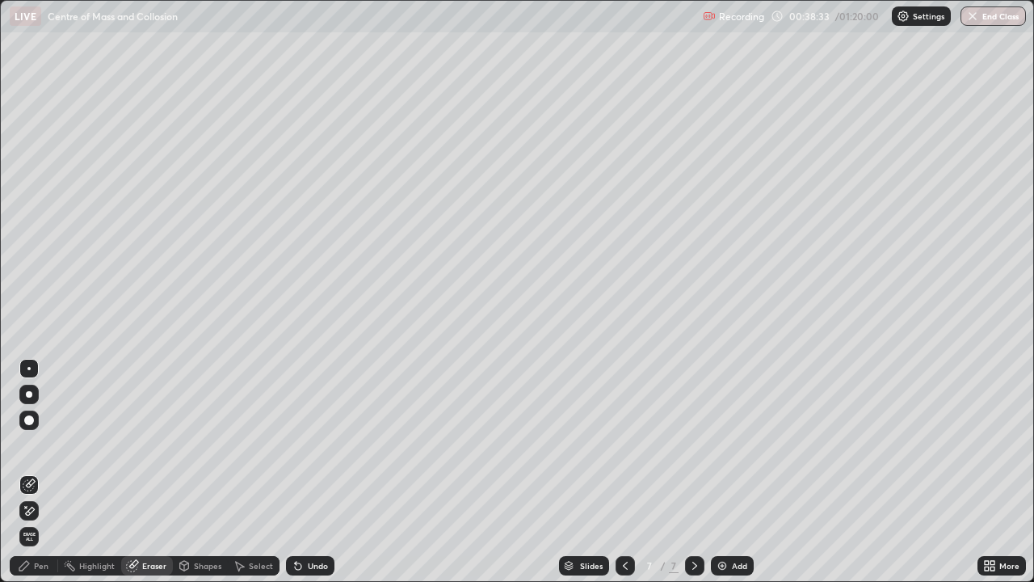
click at [28, 422] on div at bounding box center [29, 420] width 10 height 10
click at [48, 472] on div "Pen" at bounding box center [34, 565] width 48 height 19
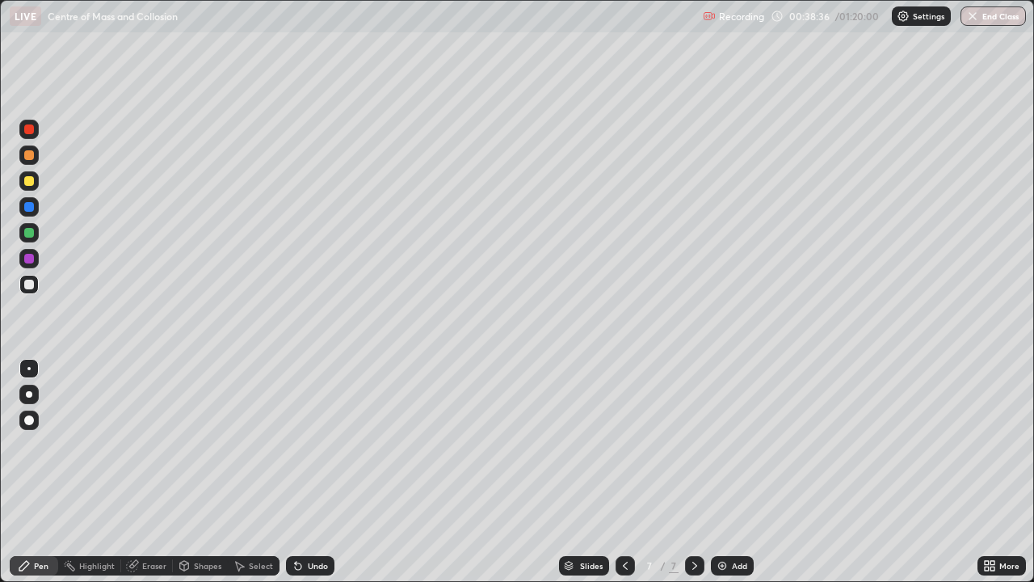
click at [33, 255] on div at bounding box center [29, 259] width 10 height 10
click at [27, 208] on div at bounding box center [29, 207] width 10 height 10
click at [154, 472] on div "Eraser" at bounding box center [154, 565] width 24 height 8
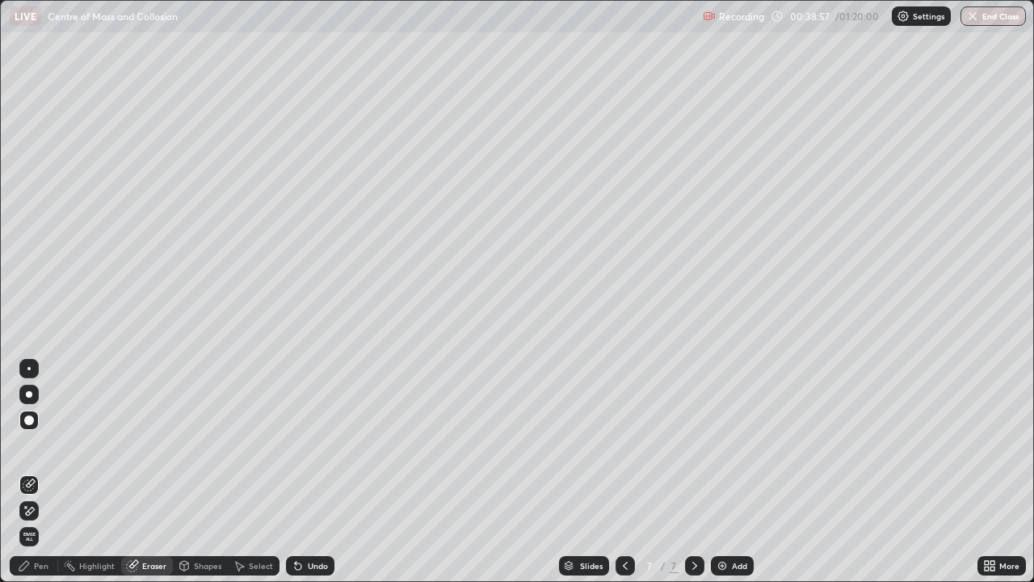
click at [200, 472] on div "Shapes" at bounding box center [207, 565] width 27 height 8
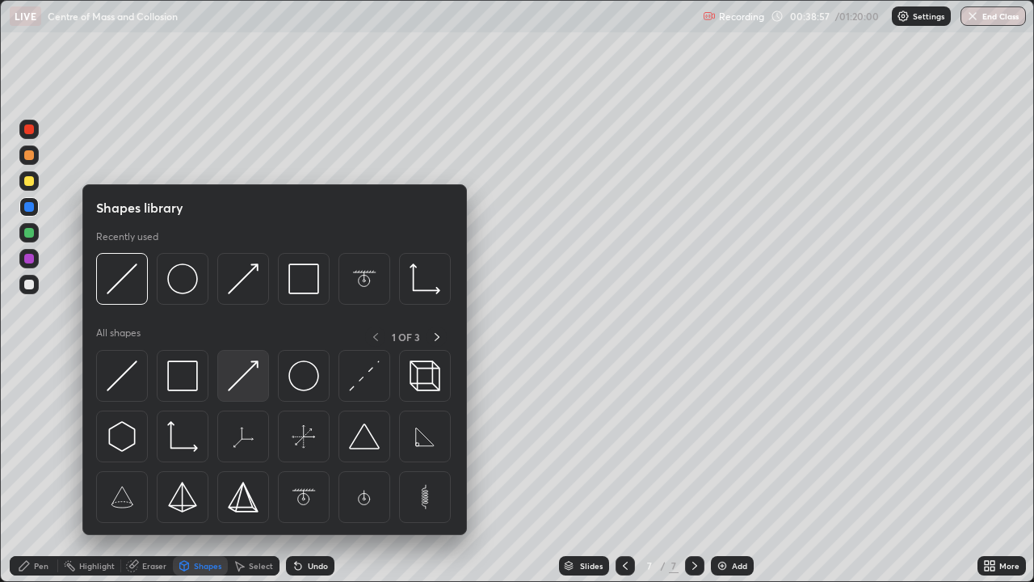
click at [231, 376] on img at bounding box center [243, 375] width 31 height 31
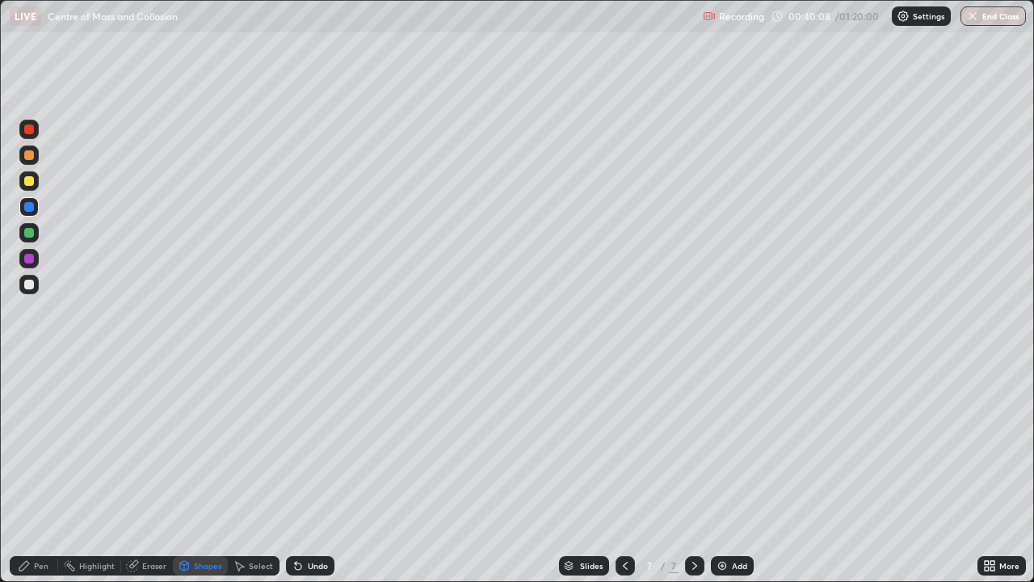
click at [30, 158] on div at bounding box center [29, 155] width 10 height 10
click at [212, 472] on div "Shapes" at bounding box center [207, 565] width 27 height 8
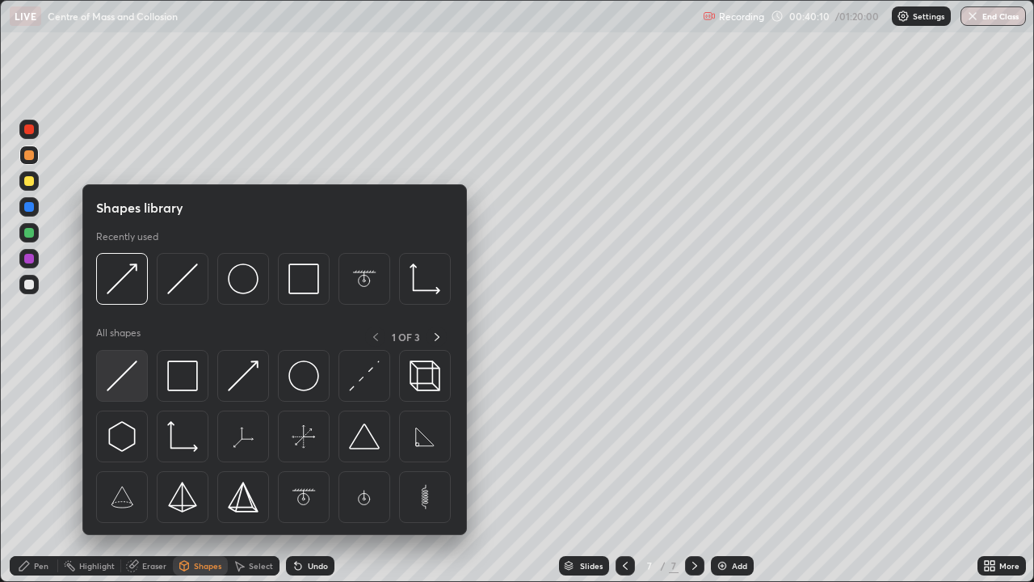
click at [129, 372] on img at bounding box center [122, 375] width 31 height 31
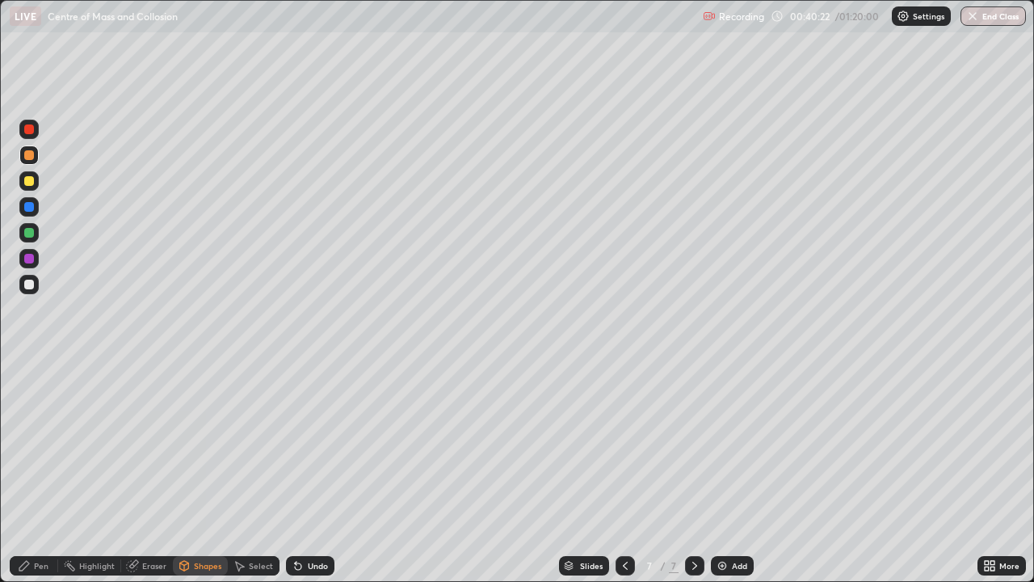
click at [26, 182] on div at bounding box center [29, 181] width 10 height 10
click at [205, 472] on div "Shapes" at bounding box center [200, 565] width 55 height 19
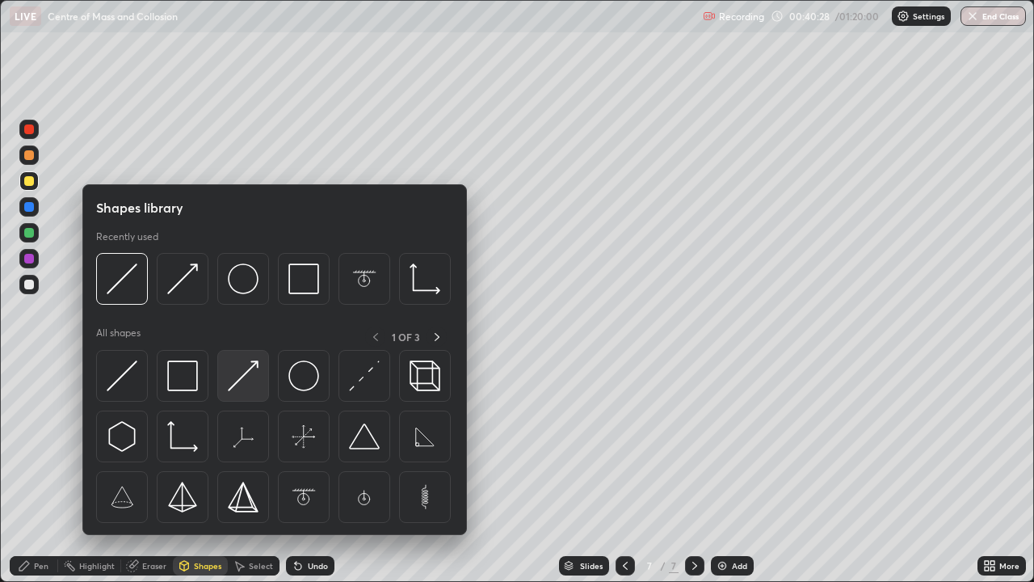
click at [233, 378] on img at bounding box center [243, 375] width 31 height 31
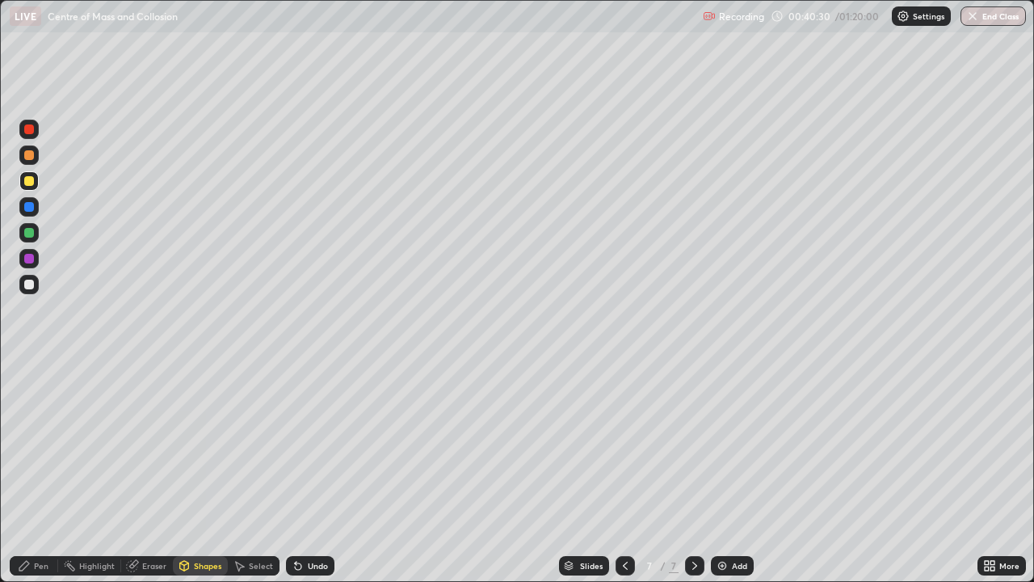
click at [37, 472] on div "Pen" at bounding box center [34, 565] width 48 height 19
click at [27, 258] on div at bounding box center [29, 259] width 10 height 10
click at [28, 280] on div at bounding box center [29, 284] width 10 height 10
click at [28, 180] on div at bounding box center [29, 181] width 10 height 10
click at [154, 472] on div "Eraser" at bounding box center [154, 565] width 24 height 8
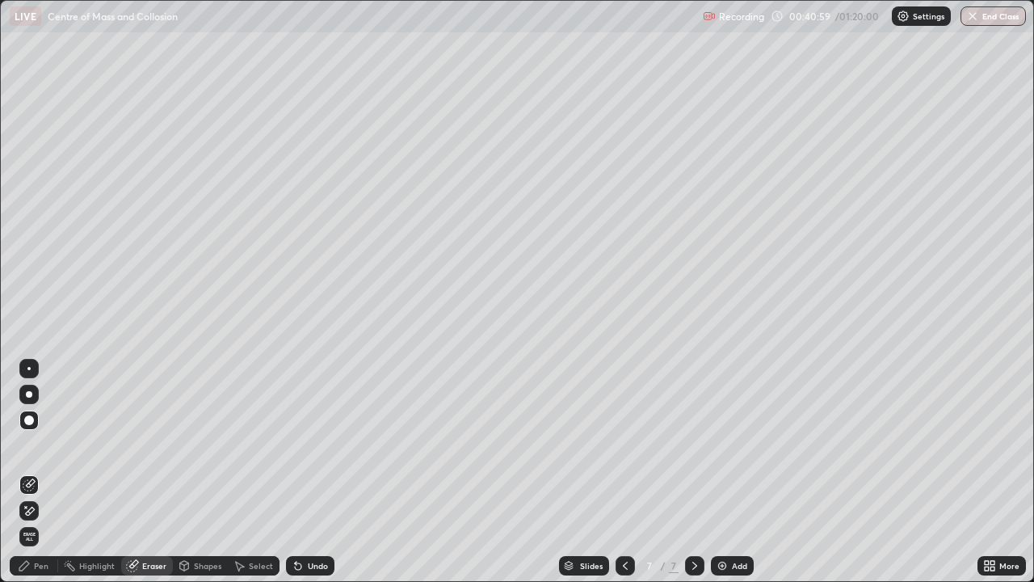
click at [45, 472] on div "Pen" at bounding box center [41, 565] width 15 height 8
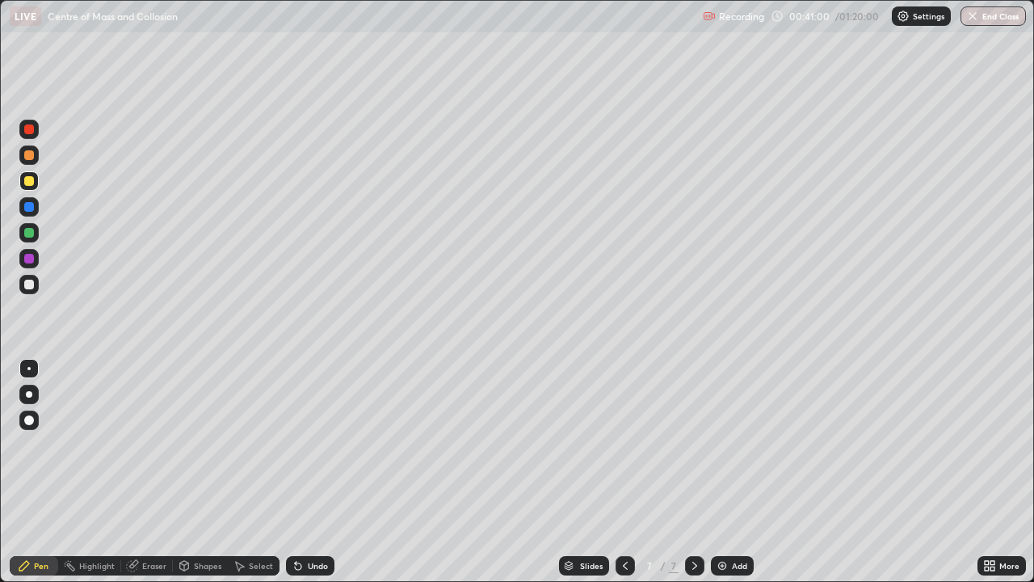
click at [29, 281] on div at bounding box center [29, 284] width 10 height 10
click at [28, 260] on div at bounding box center [29, 259] width 10 height 10
click at [28, 181] on div at bounding box center [29, 181] width 10 height 10
click at [30, 132] on div at bounding box center [29, 129] width 10 height 10
click at [154, 472] on div "Eraser" at bounding box center [154, 565] width 24 height 8
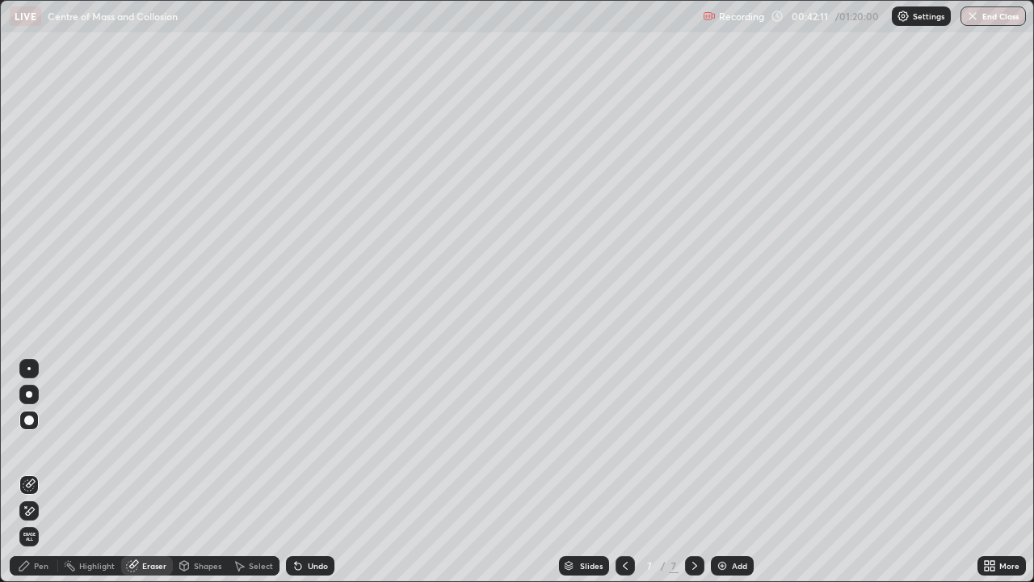
click at [44, 472] on div "Pen" at bounding box center [41, 565] width 15 height 8
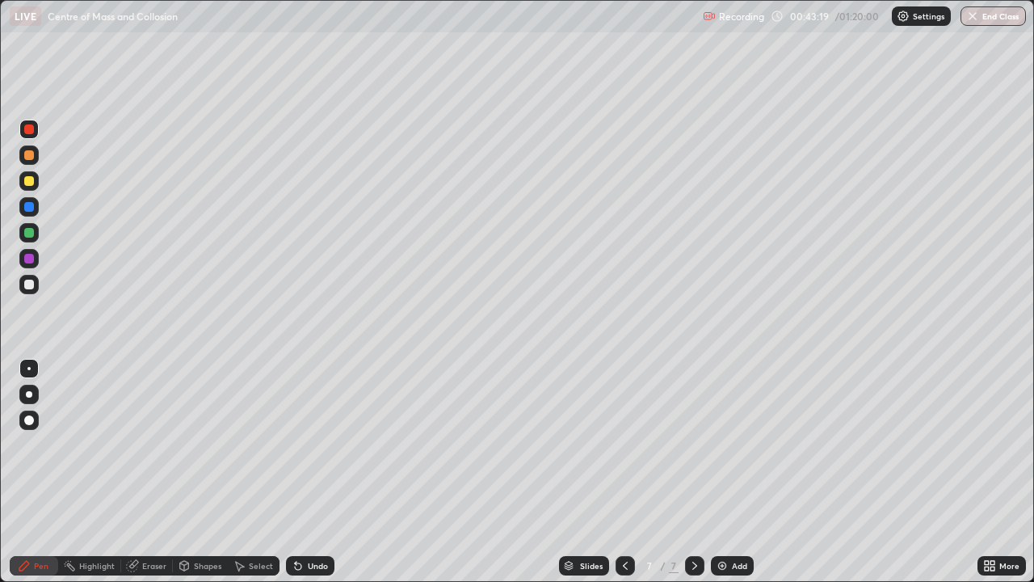
click at [29, 288] on div at bounding box center [29, 284] width 10 height 10
click at [150, 472] on div "Eraser" at bounding box center [154, 565] width 24 height 8
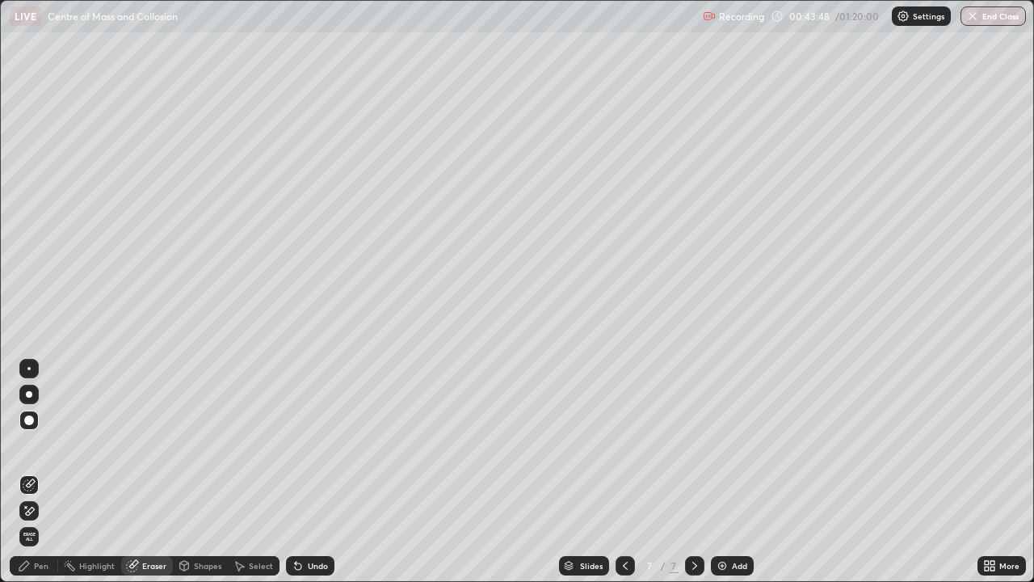
click at [50, 472] on div "Pen" at bounding box center [34, 565] width 48 height 19
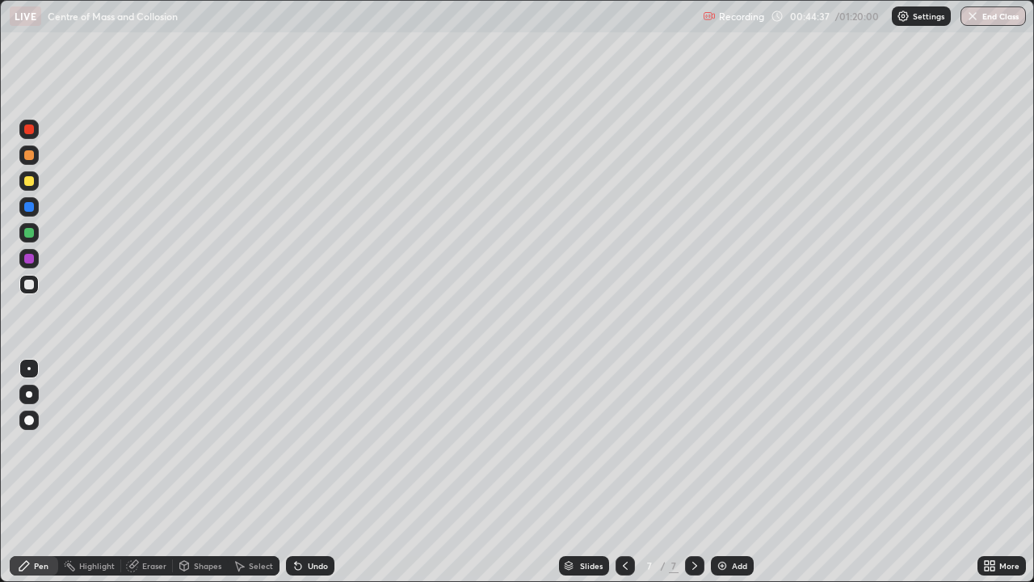
click at [154, 472] on div "Eraser" at bounding box center [154, 565] width 24 height 8
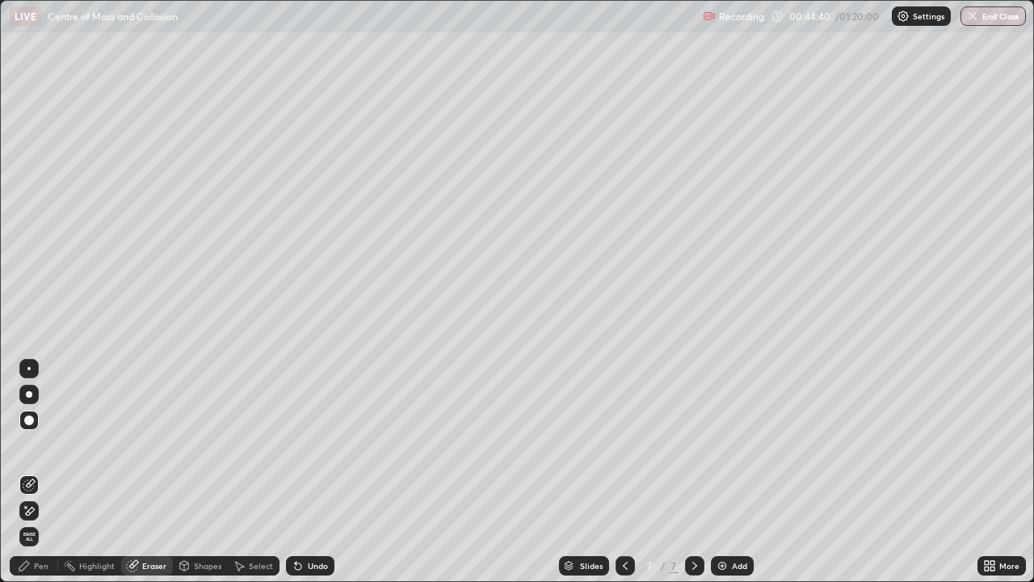
click at [48, 472] on div "Pen" at bounding box center [34, 565] width 48 height 19
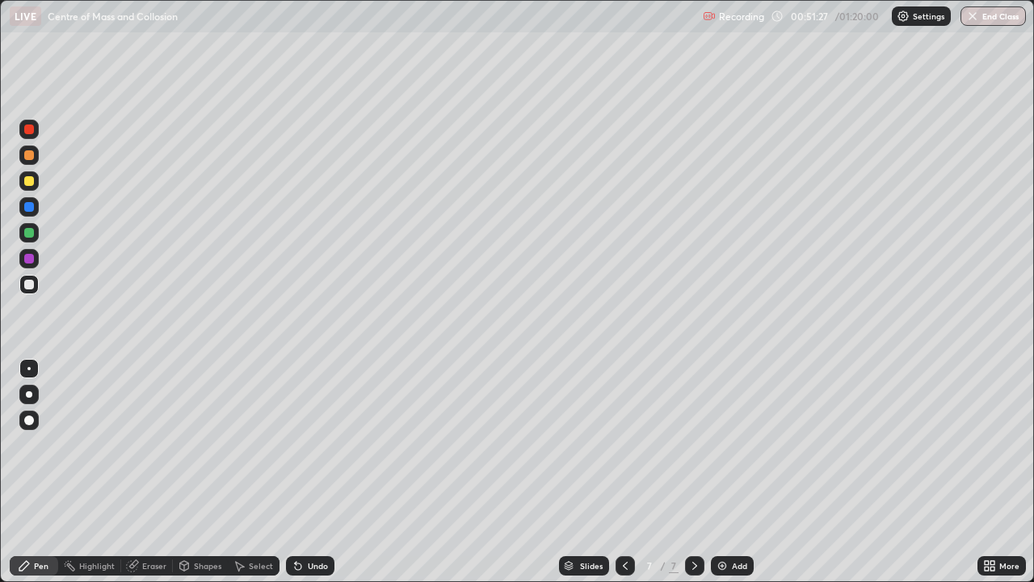
click at [711, 472] on div "Add" at bounding box center [732, 565] width 43 height 19
click at [29, 180] on div at bounding box center [29, 181] width 10 height 10
click at [32, 236] on div at bounding box center [29, 233] width 10 height 10
click at [204, 472] on div "Shapes" at bounding box center [200, 565] width 55 height 19
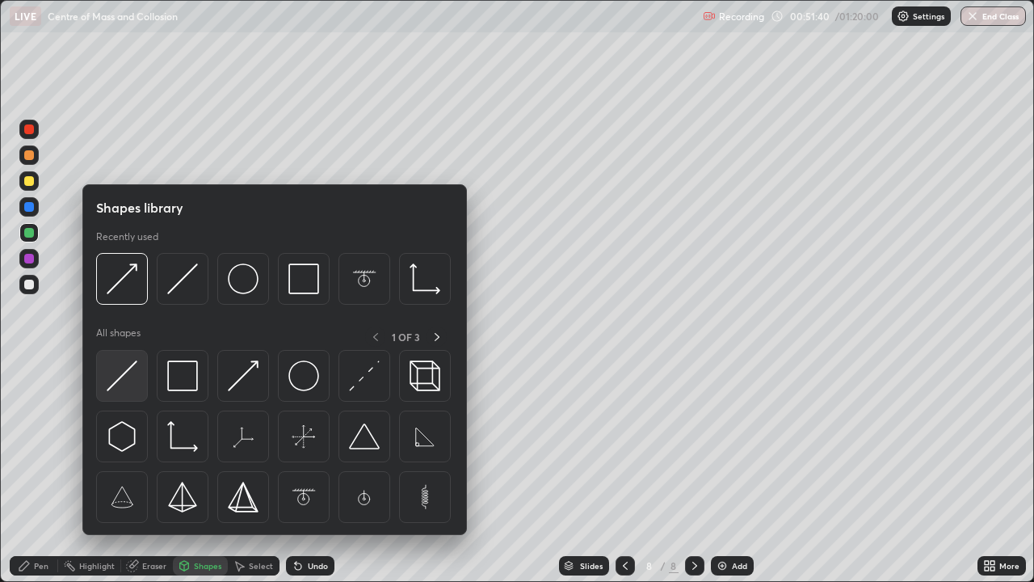
click at [126, 372] on img at bounding box center [122, 375] width 31 height 31
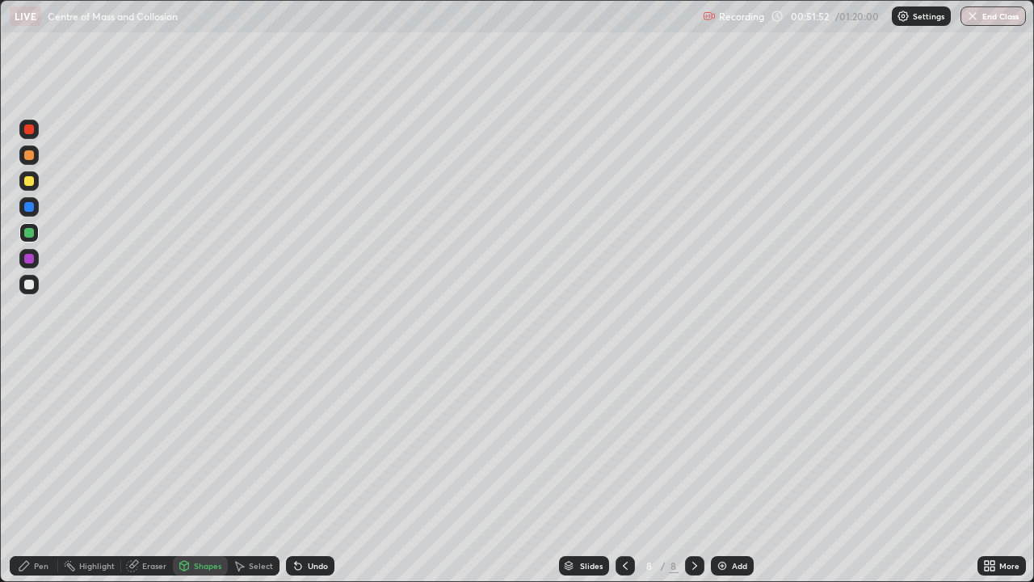
click at [29, 282] on div at bounding box center [29, 284] width 10 height 10
click at [209, 472] on div "Shapes" at bounding box center [207, 565] width 27 height 8
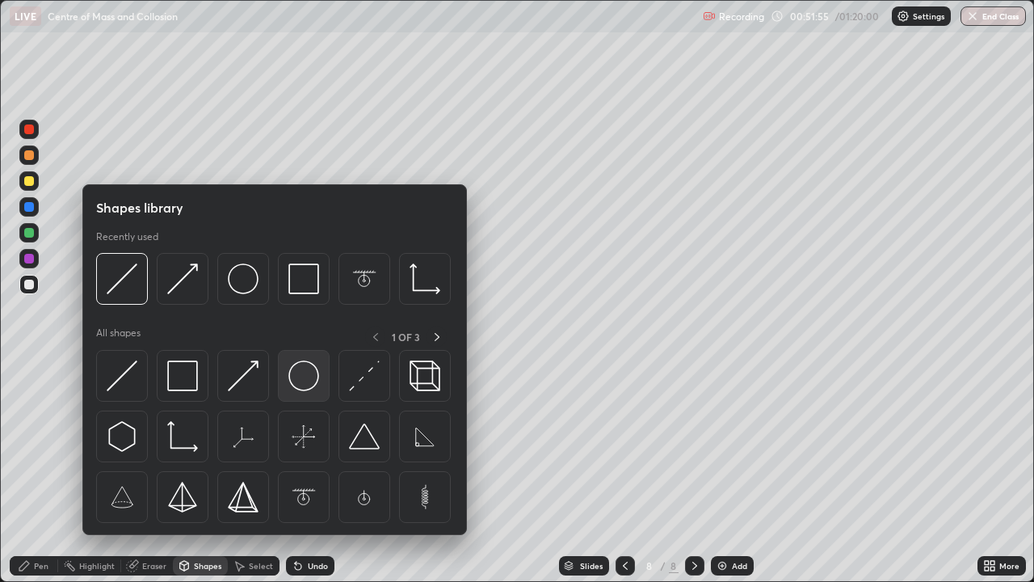
click at [293, 380] on img at bounding box center [303, 375] width 31 height 31
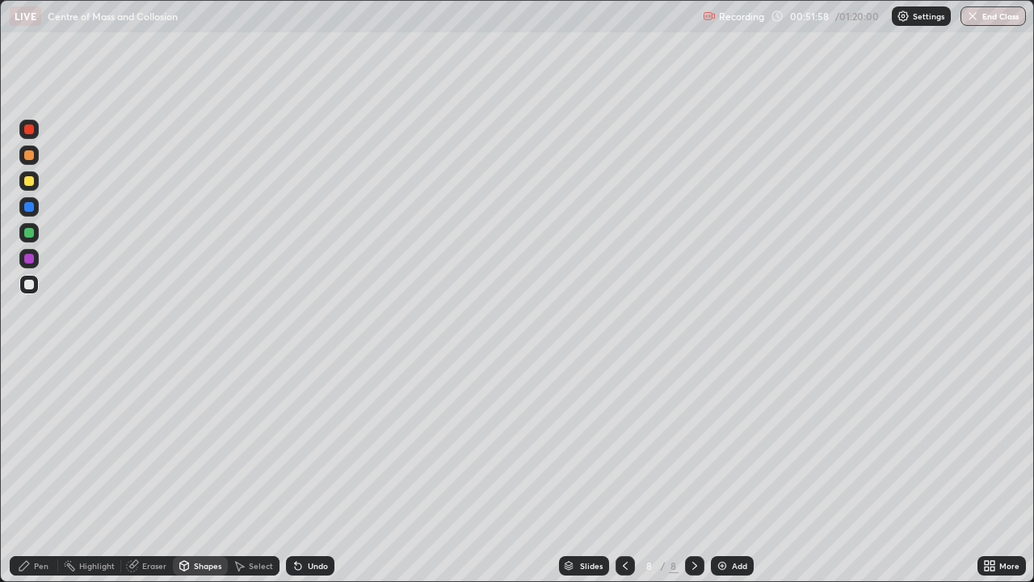
click at [44, 472] on div "Pen" at bounding box center [34, 565] width 48 height 19
click at [31, 284] on div at bounding box center [29, 284] width 10 height 10
click at [213, 472] on div "Shapes" at bounding box center [207, 565] width 27 height 8
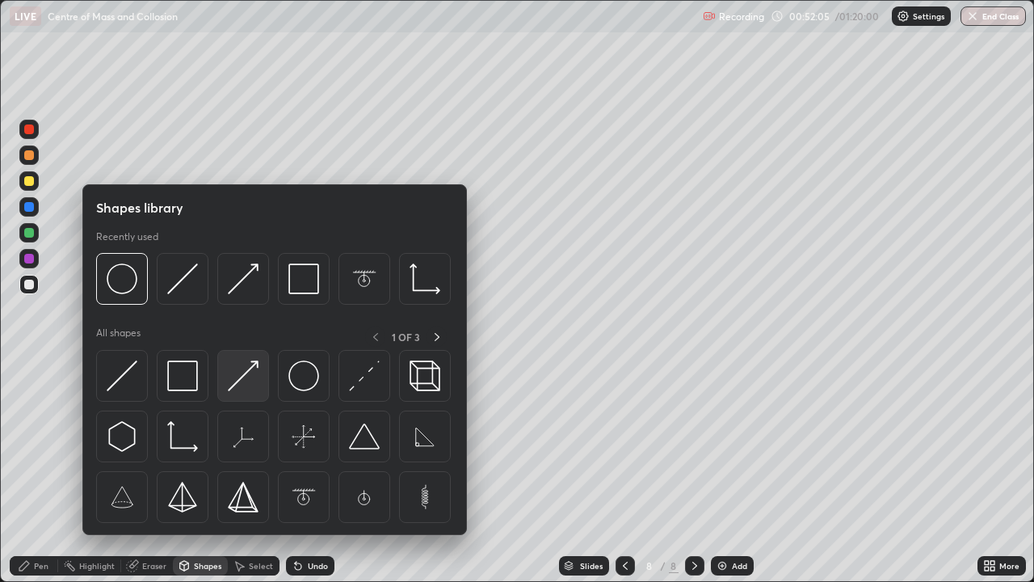
click at [240, 376] on img at bounding box center [243, 375] width 31 height 31
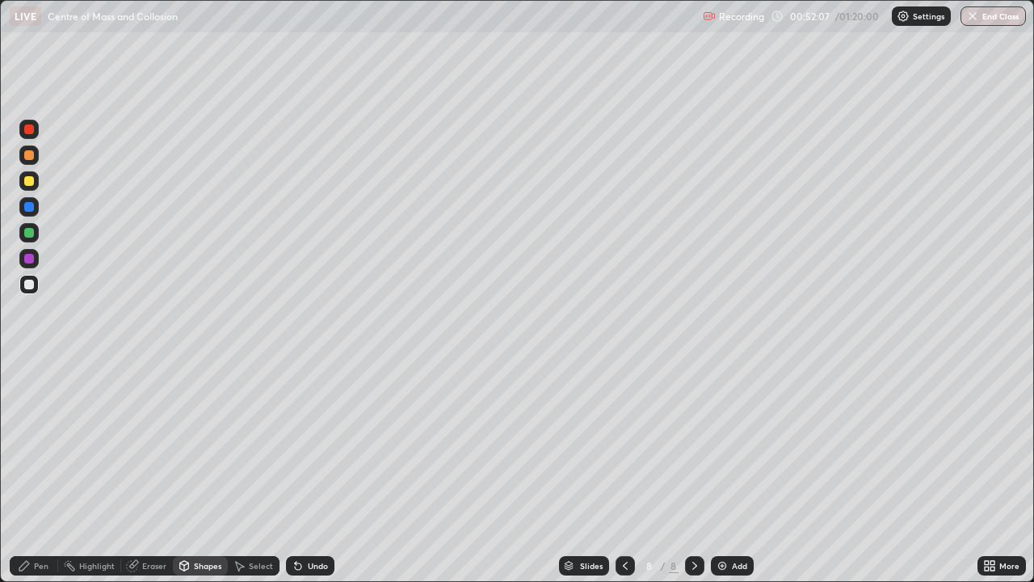
click at [41, 472] on div "Pen" at bounding box center [34, 565] width 48 height 19
click at [29, 153] on div at bounding box center [29, 155] width 10 height 10
click at [721, 472] on img at bounding box center [722, 565] width 13 height 13
click at [29, 281] on div at bounding box center [29, 284] width 10 height 10
click at [209, 472] on div "Shapes" at bounding box center [207, 565] width 27 height 8
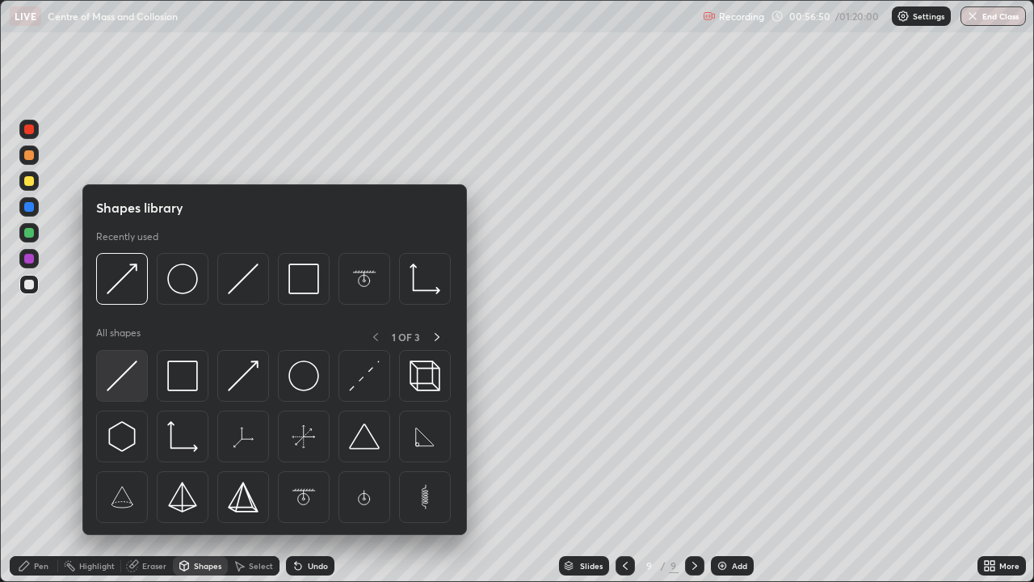
click at [124, 368] on img at bounding box center [122, 375] width 31 height 31
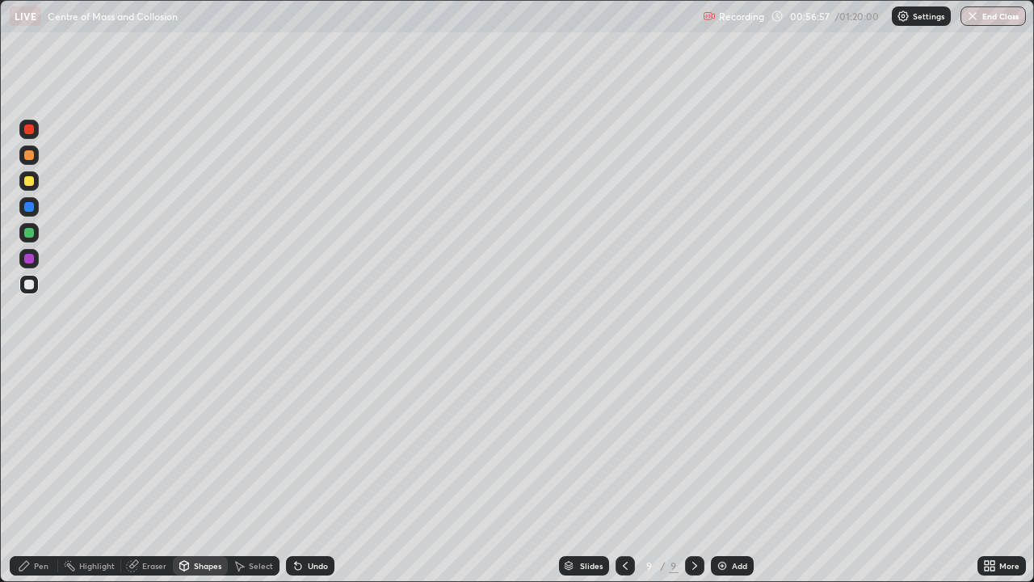
click at [153, 472] on div "Eraser" at bounding box center [147, 565] width 52 height 19
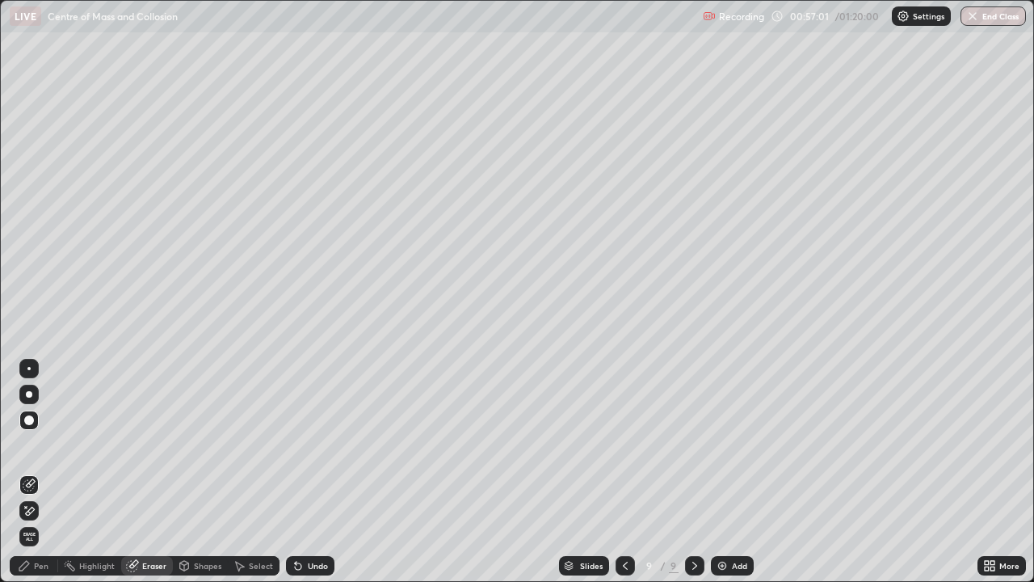
click at [206, 472] on div "Shapes" at bounding box center [207, 565] width 27 height 8
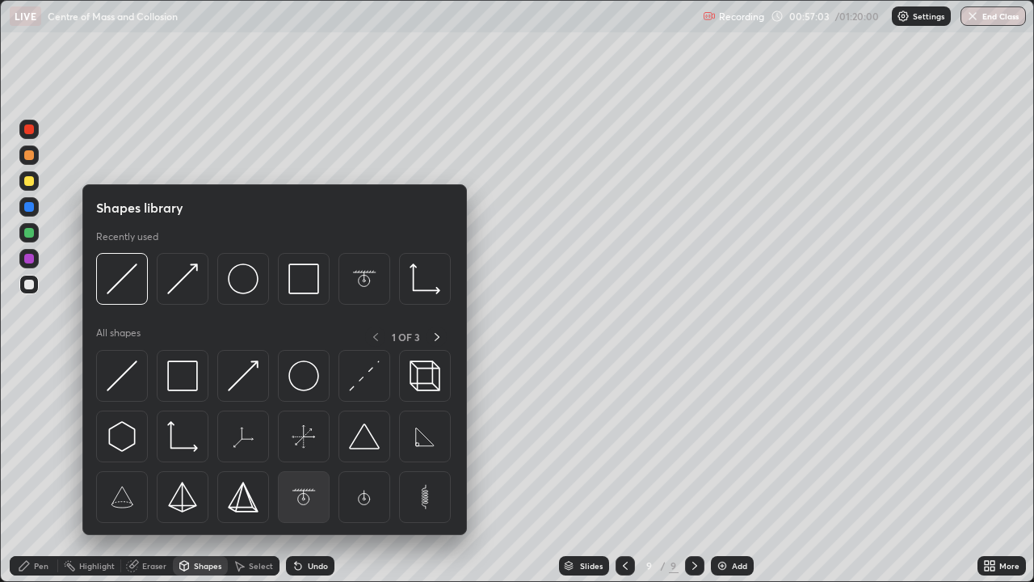
click at [302, 472] on img at bounding box center [303, 496] width 31 height 31
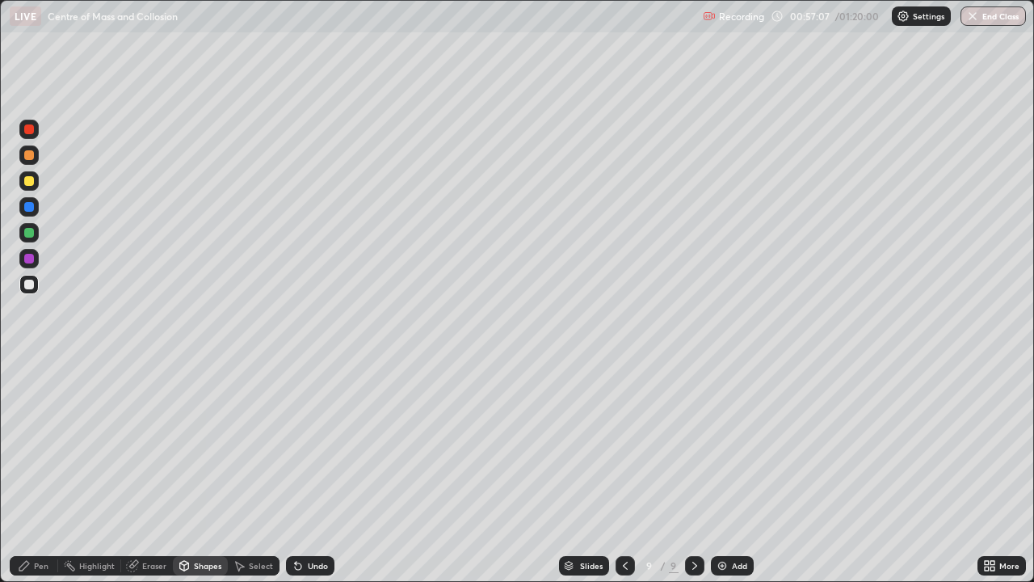
click at [28, 234] on div at bounding box center [29, 233] width 10 height 10
click at [209, 472] on div "Shapes" at bounding box center [207, 565] width 27 height 8
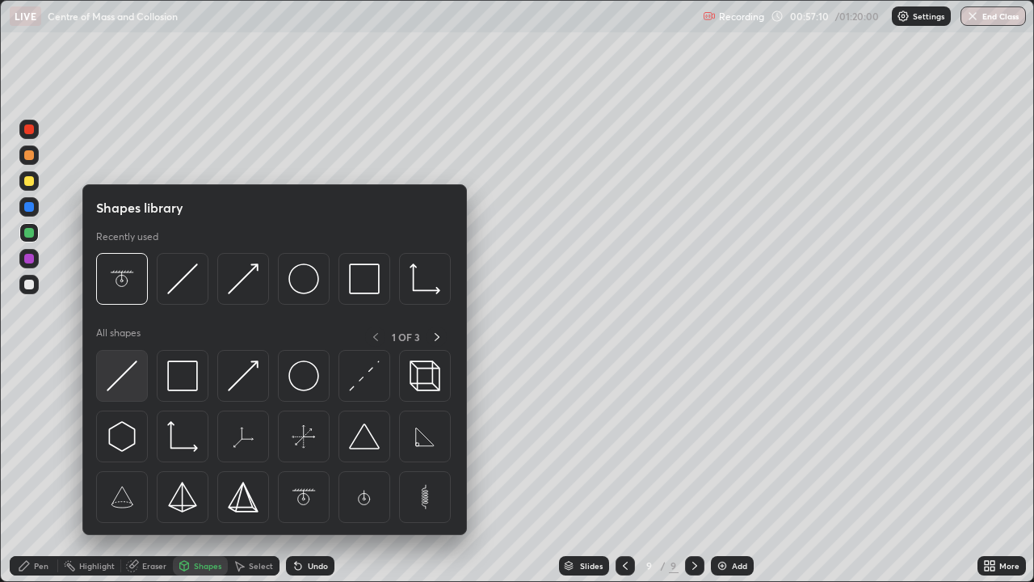
click at [130, 363] on img at bounding box center [122, 375] width 31 height 31
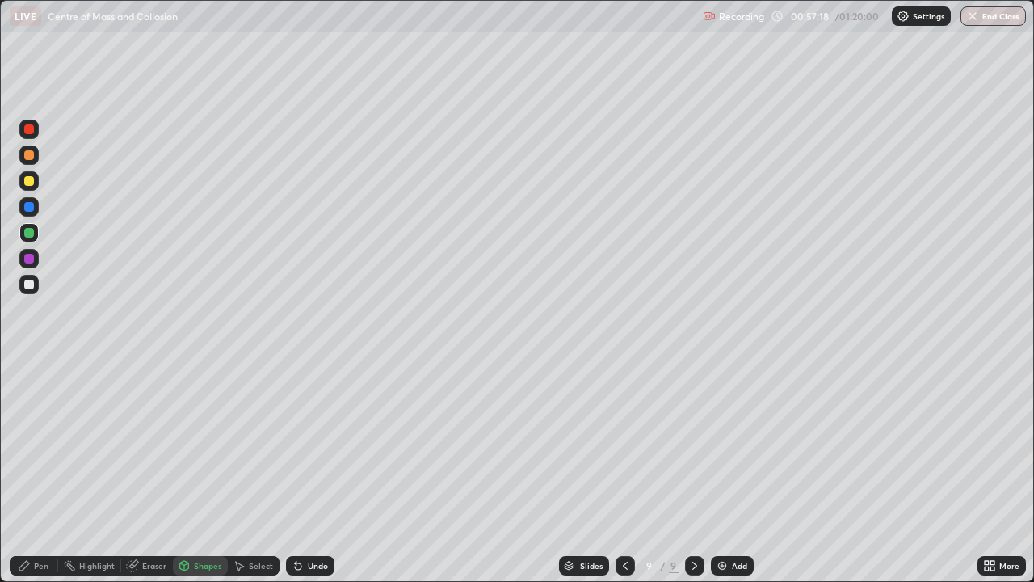
click at [28, 155] on div at bounding box center [29, 155] width 10 height 10
click at [206, 472] on div "Shapes" at bounding box center [200, 565] width 55 height 19
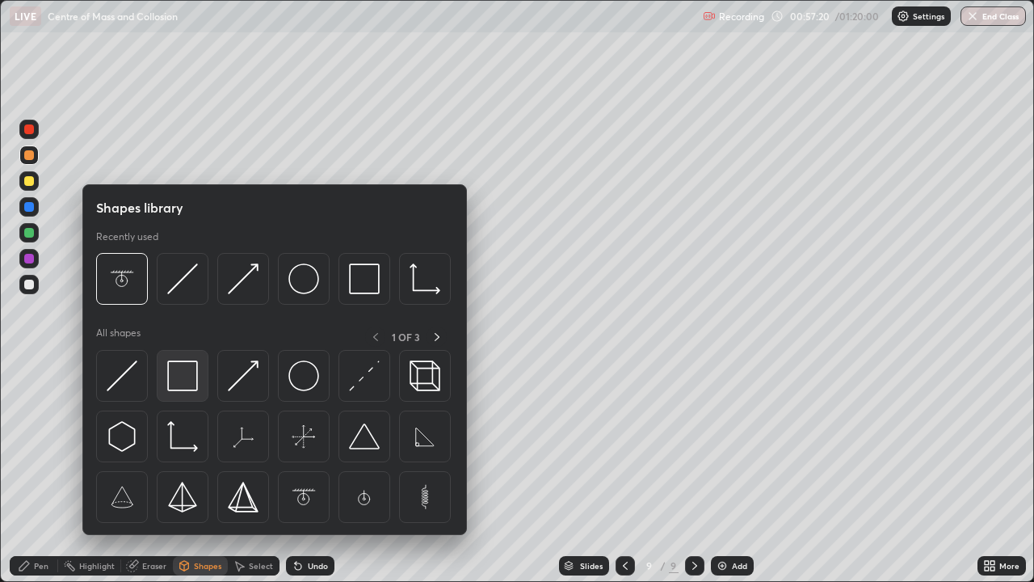
click at [179, 380] on img at bounding box center [182, 375] width 31 height 31
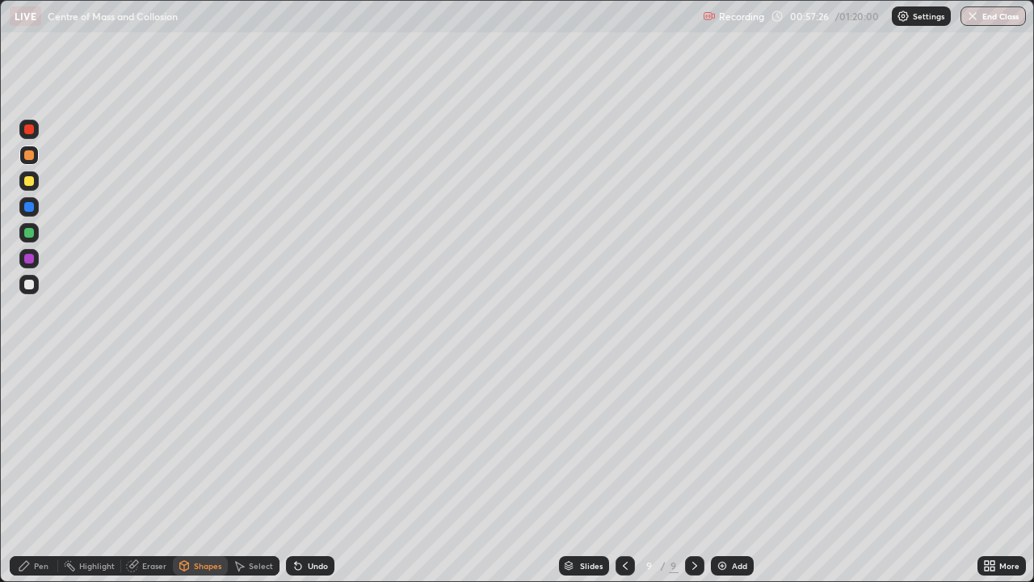
click at [44, 472] on div "Pen" at bounding box center [41, 565] width 15 height 8
click at [28, 206] on div at bounding box center [29, 207] width 10 height 10
click at [210, 472] on div "Shapes" at bounding box center [207, 565] width 27 height 8
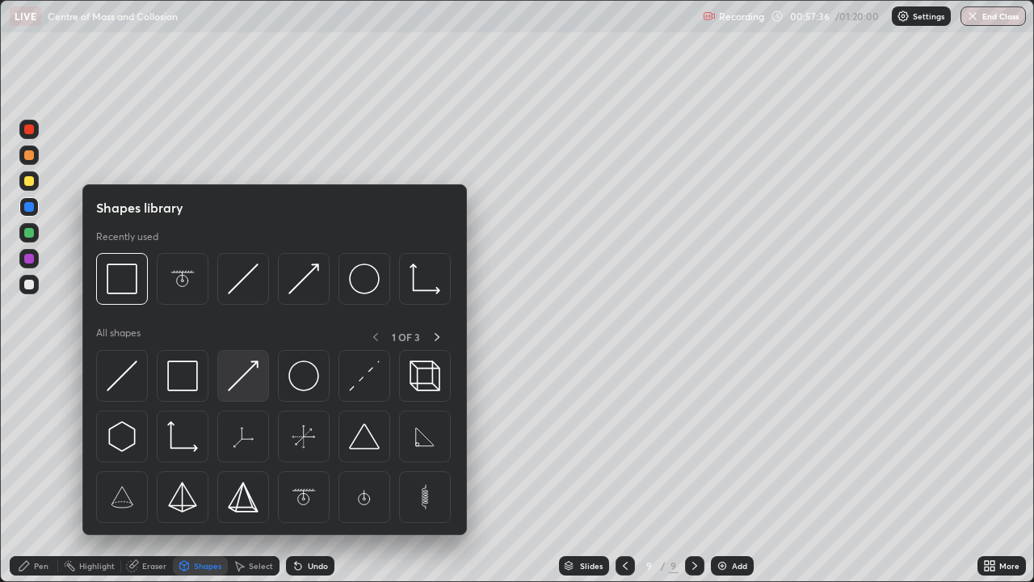
click at [242, 375] on img at bounding box center [243, 375] width 31 height 31
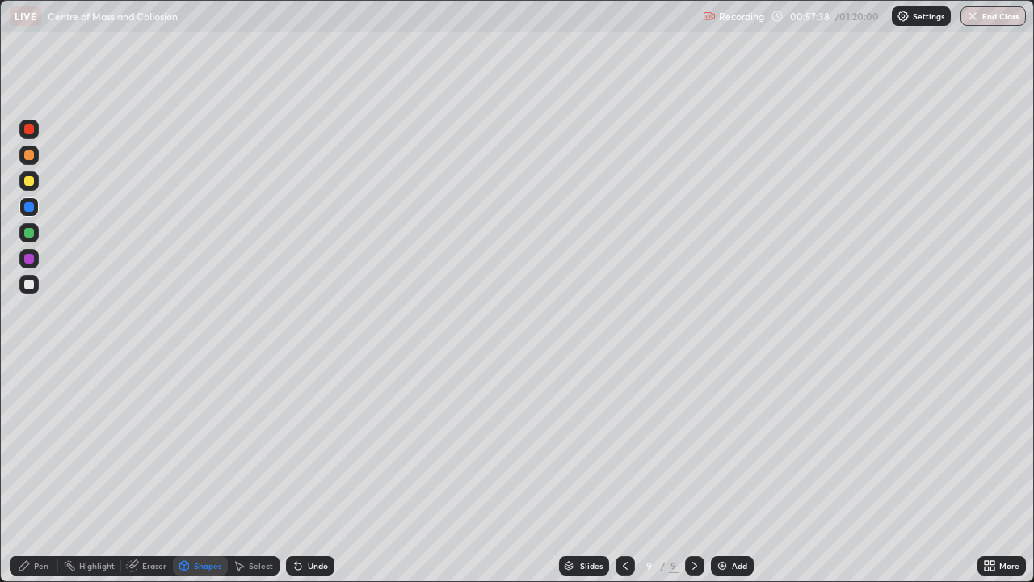
click at [30, 183] on div at bounding box center [29, 181] width 10 height 10
click at [43, 472] on div "Pen" at bounding box center [34, 565] width 48 height 19
click at [27, 230] on div at bounding box center [29, 233] width 10 height 10
click at [27, 208] on div at bounding box center [29, 207] width 10 height 10
click at [212, 472] on div "Shapes" at bounding box center [207, 565] width 27 height 8
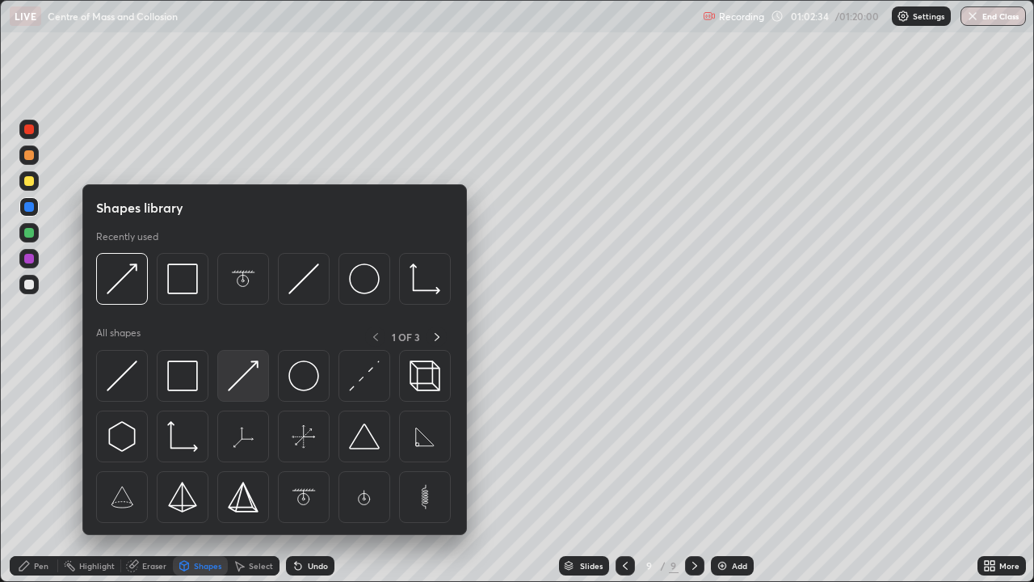
click at [246, 374] on img at bounding box center [243, 375] width 31 height 31
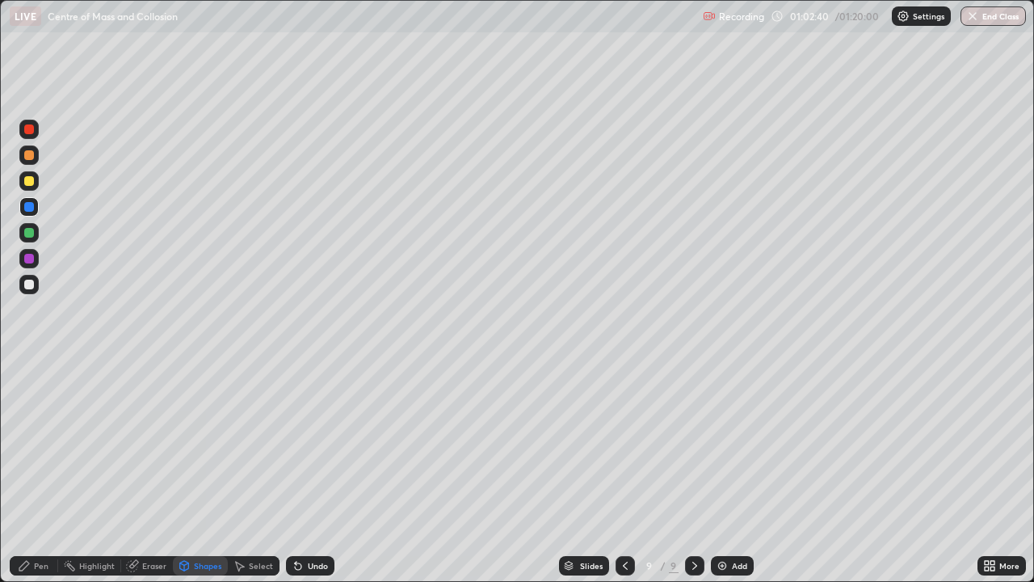
click at [54, 472] on div "Pen" at bounding box center [34, 565] width 48 height 19
click at [27, 288] on div at bounding box center [29, 284] width 10 height 10
click at [154, 472] on div "Eraser" at bounding box center [154, 565] width 24 height 8
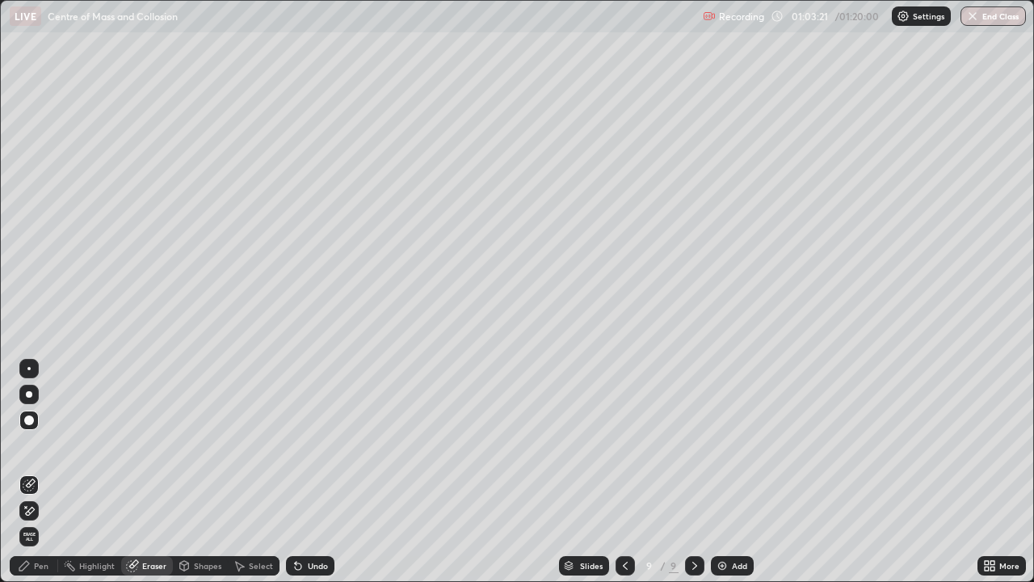
click at [39, 472] on div "Pen" at bounding box center [41, 565] width 15 height 8
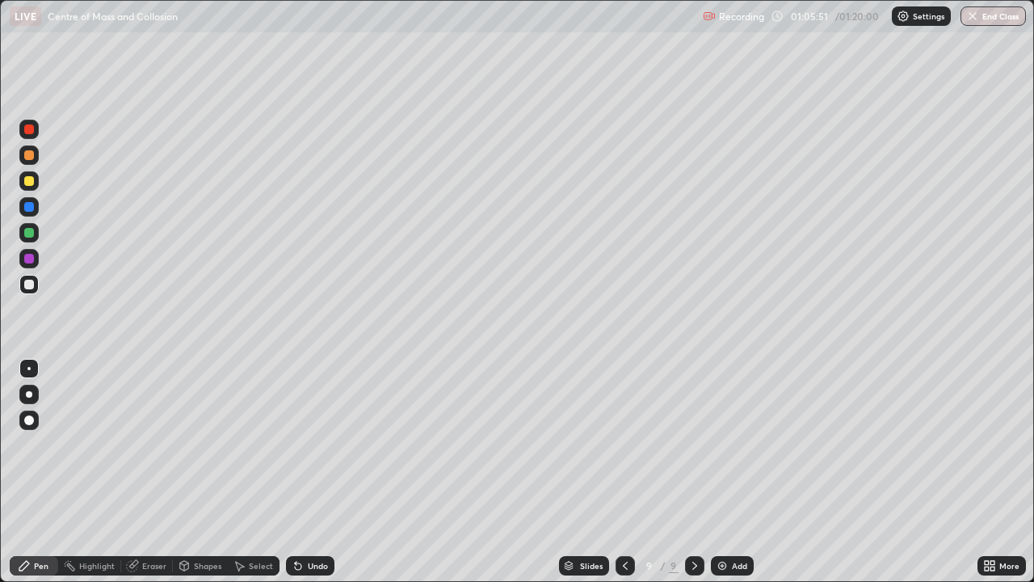
click at [691, 472] on icon at bounding box center [694, 565] width 13 height 13
click at [716, 472] on img at bounding box center [722, 565] width 13 height 13
click at [32, 156] on div at bounding box center [29, 155] width 10 height 10
click at [27, 283] on div at bounding box center [29, 284] width 10 height 10
click at [988, 7] on button "End Class" at bounding box center [992, 15] width 65 height 19
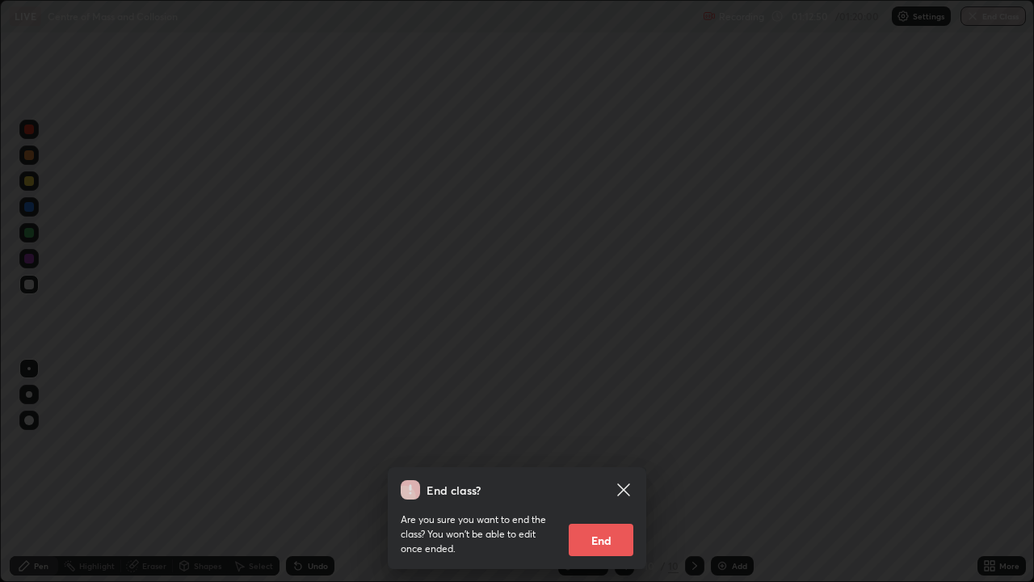
click at [608, 472] on button "End" at bounding box center [601, 539] width 65 height 32
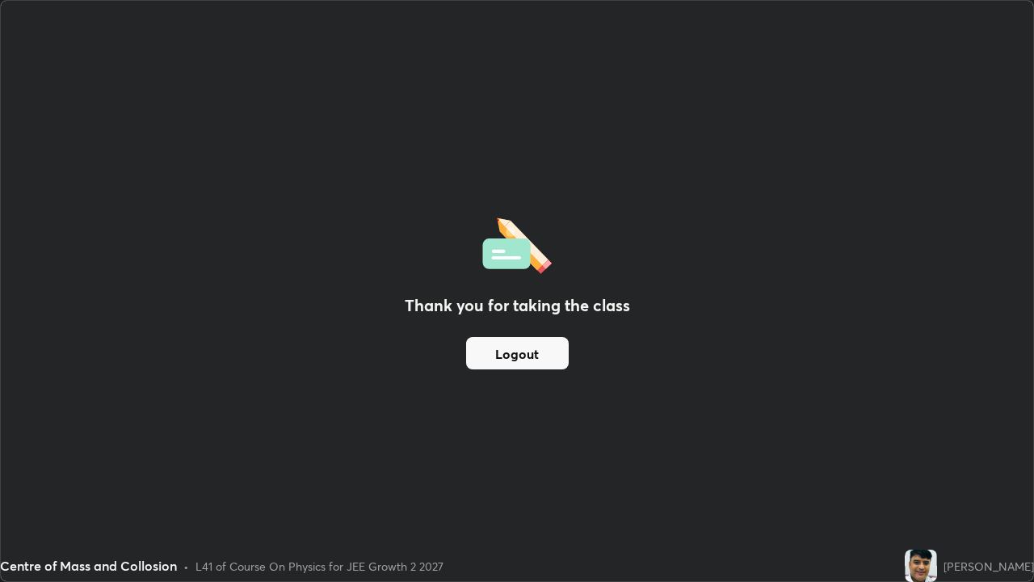
click at [452, 436] on div "Thank you for taking the class Logout" at bounding box center [517, 291] width 1032 height 580
click at [495, 355] on button "Logout" at bounding box center [517, 353] width 103 height 32
click at [527, 355] on button "Logout" at bounding box center [517, 353] width 103 height 32
click at [518, 363] on button "Logout" at bounding box center [517, 353] width 103 height 32
click at [519, 363] on button "Logout" at bounding box center [517, 353] width 103 height 32
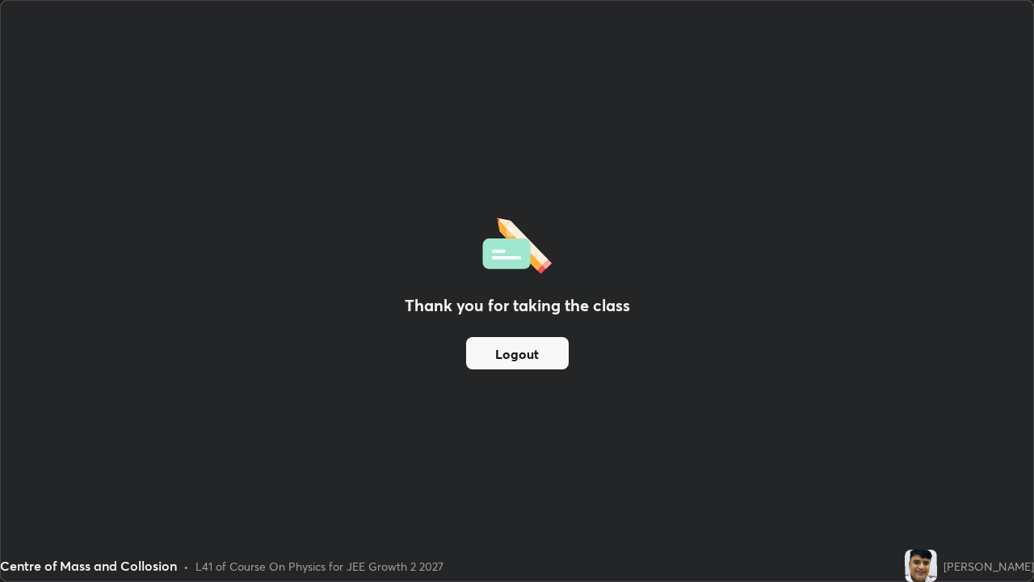
click at [516, 361] on button "Logout" at bounding box center [517, 353] width 103 height 32
click at [508, 356] on button "Logout" at bounding box center [517, 353] width 103 height 32
click at [505, 360] on button "Logout" at bounding box center [517, 353] width 103 height 32
click at [521, 350] on button "Logout" at bounding box center [517, 353] width 103 height 32
click at [495, 353] on button "Logout" at bounding box center [517, 353] width 103 height 32
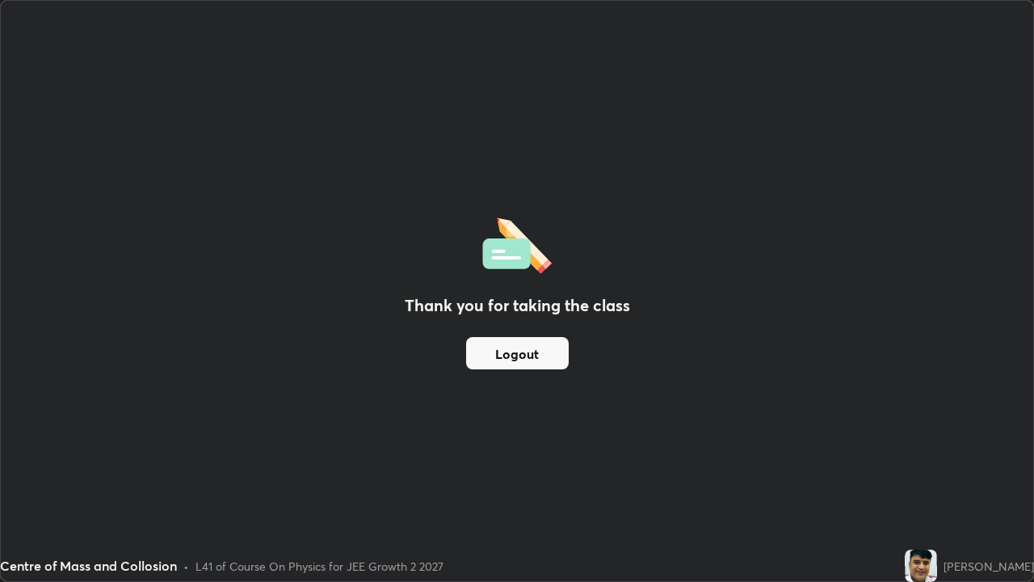
click at [497, 355] on button "Logout" at bounding box center [517, 353] width 103 height 32
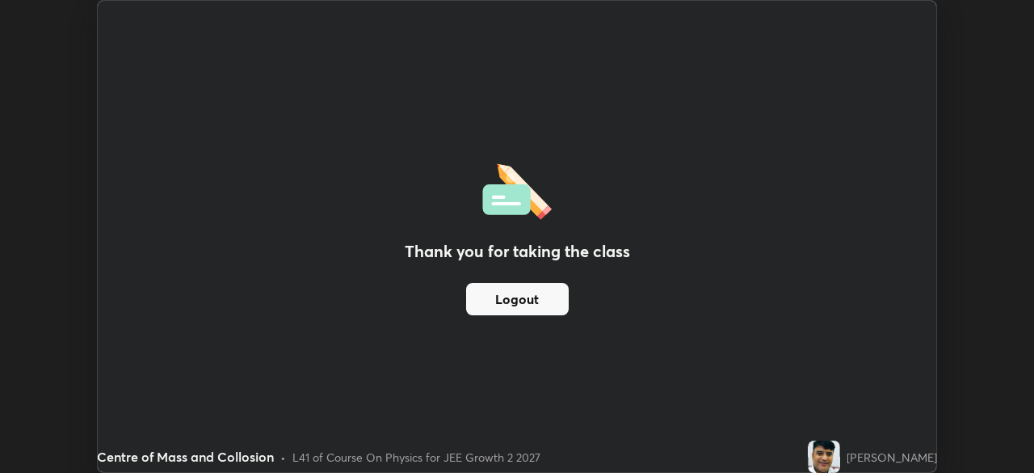
scroll to position [80300, 79738]
